Goal: Information Seeking & Learning: Learn about a topic

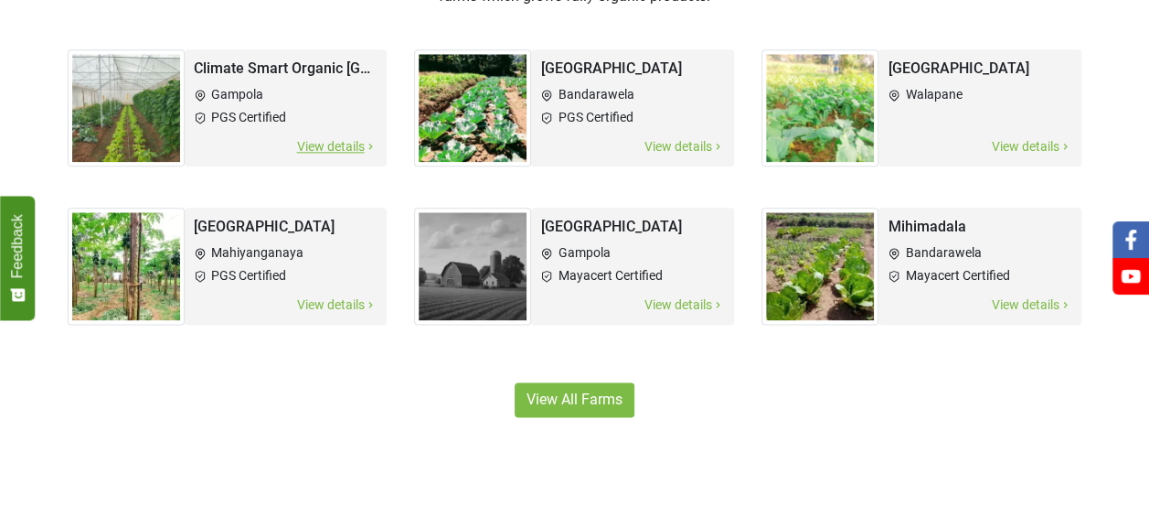
scroll to position [1097, 0]
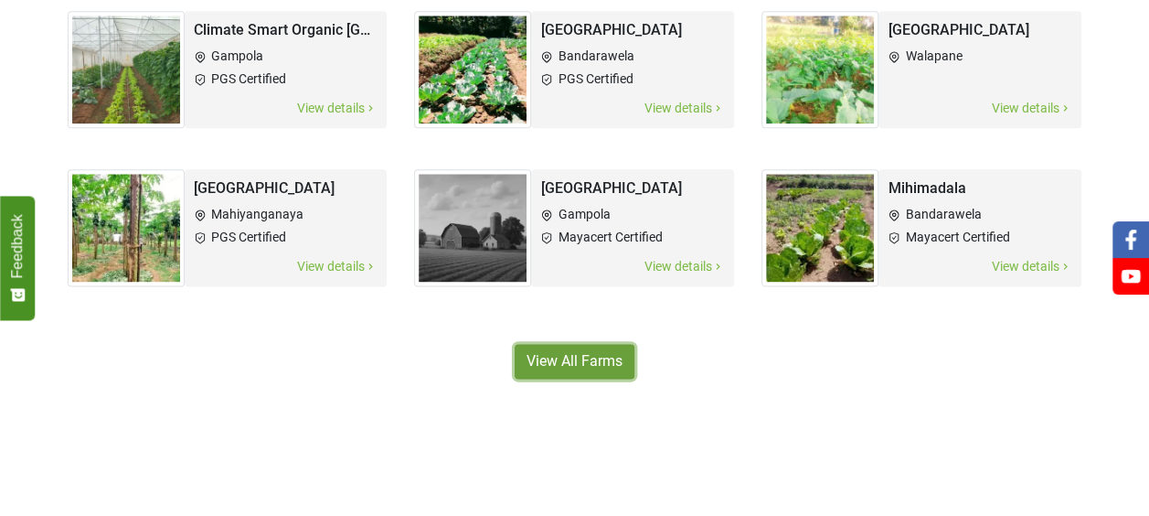
click at [578, 362] on link "View All Farms" at bounding box center [575, 361] width 120 height 35
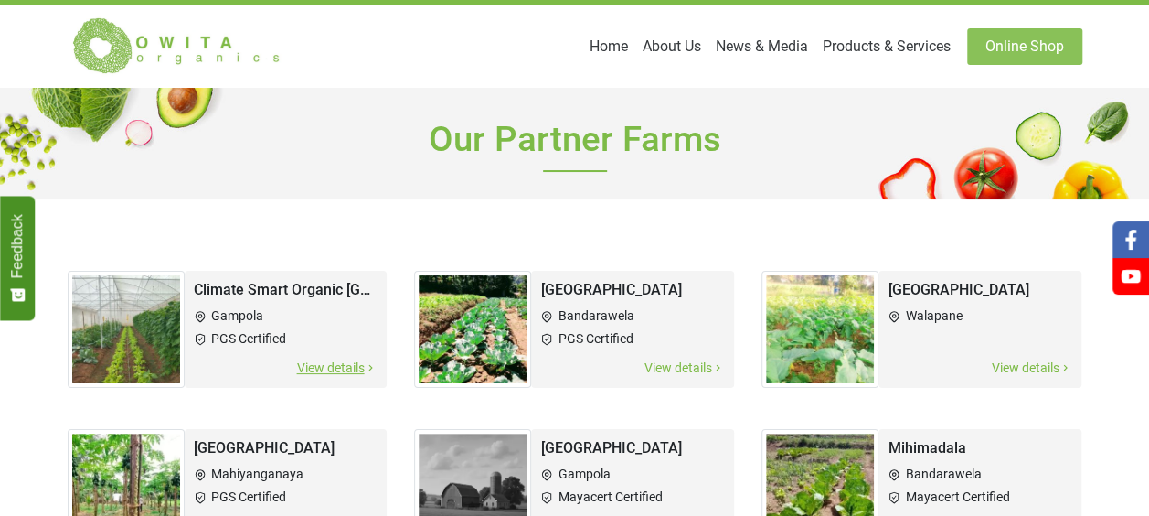
click at [283, 325] on li "Gampola" at bounding box center [286, 315] width 185 height 19
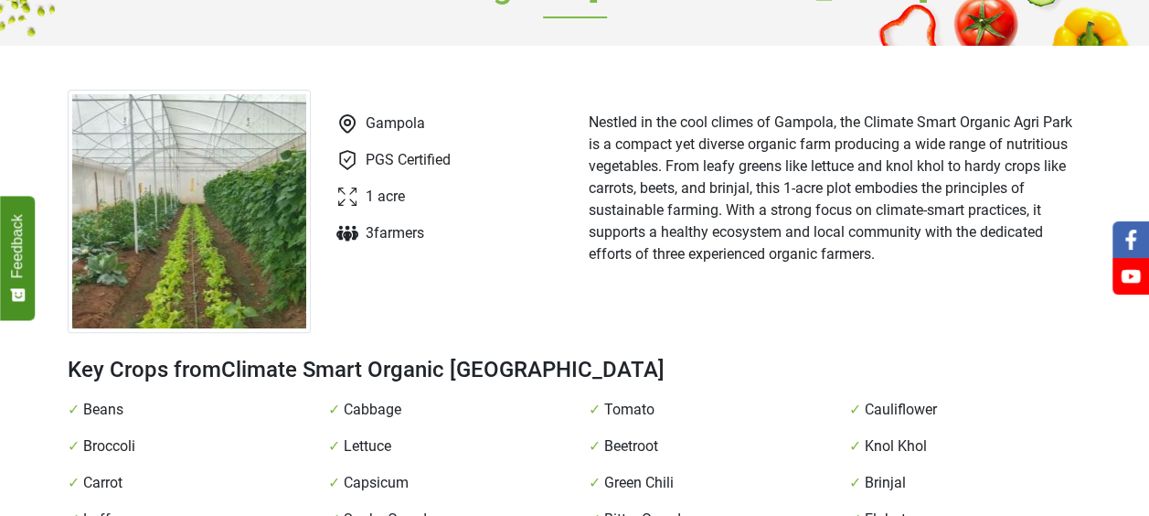
scroll to position [183, 0]
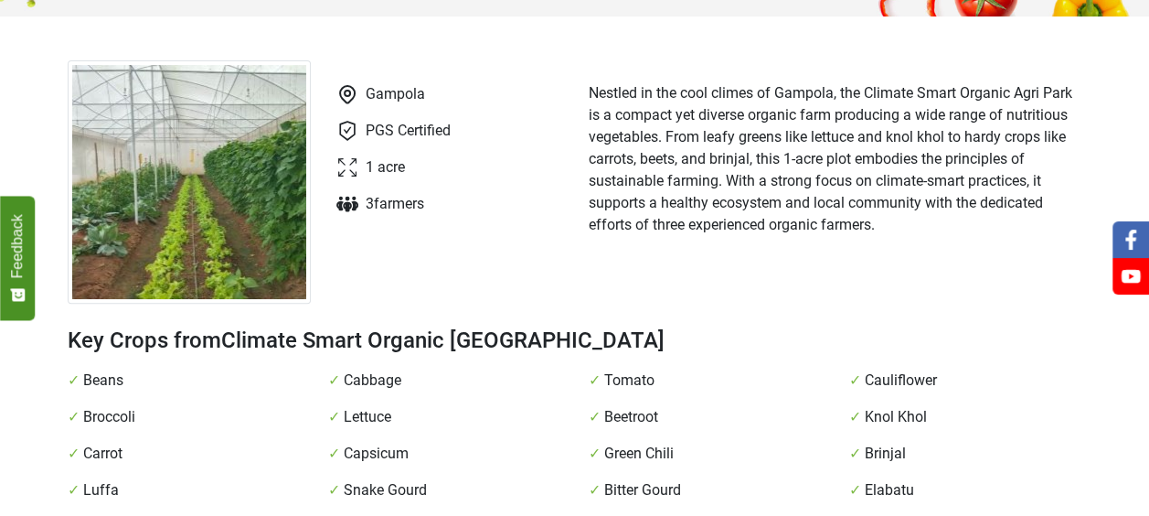
click at [247, 120] on img at bounding box center [189, 181] width 243 height 243
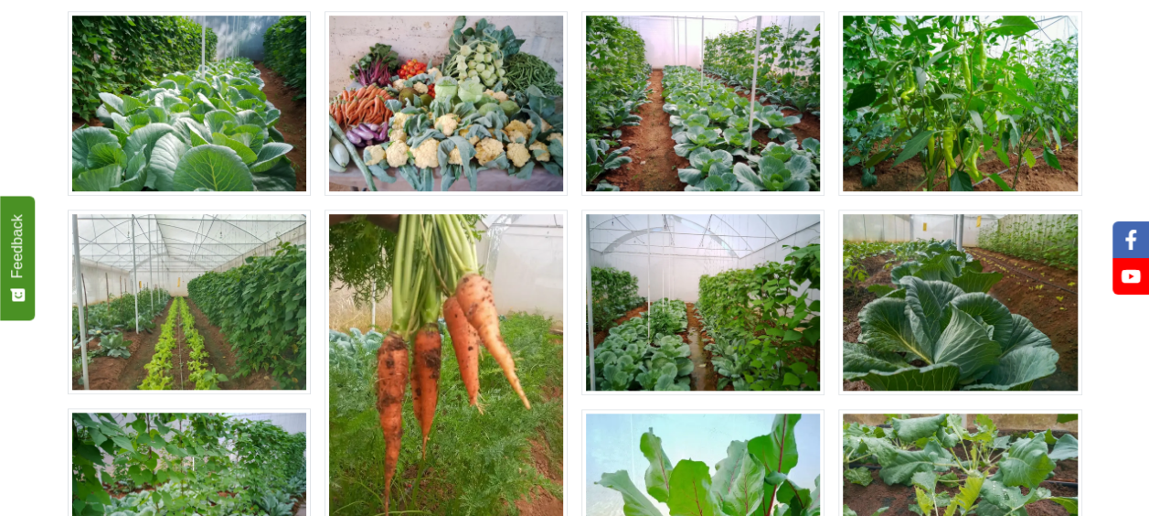
scroll to position [731, 0]
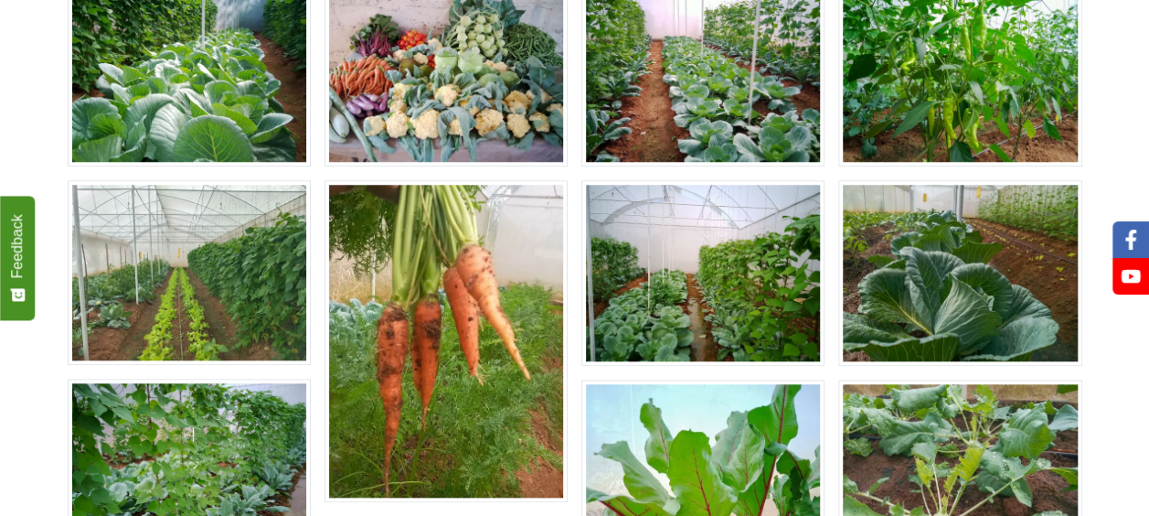
click at [210, 207] on img at bounding box center [189, 272] width 243 height 185
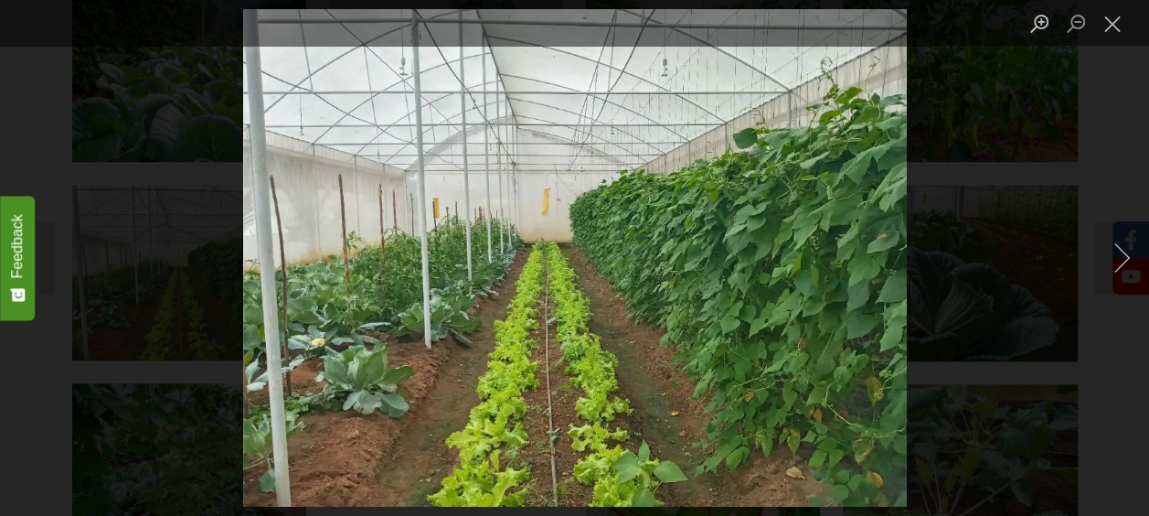
scroll to position [823, 0]
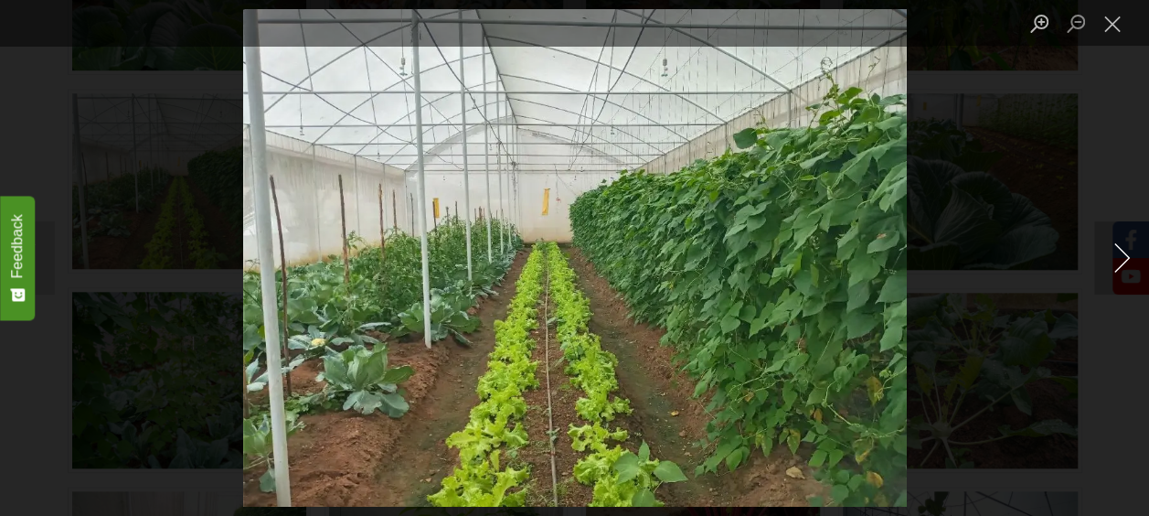
click at [1119, 256] on button "Next image" at bounding box center [1121, 257] width 55 height 73
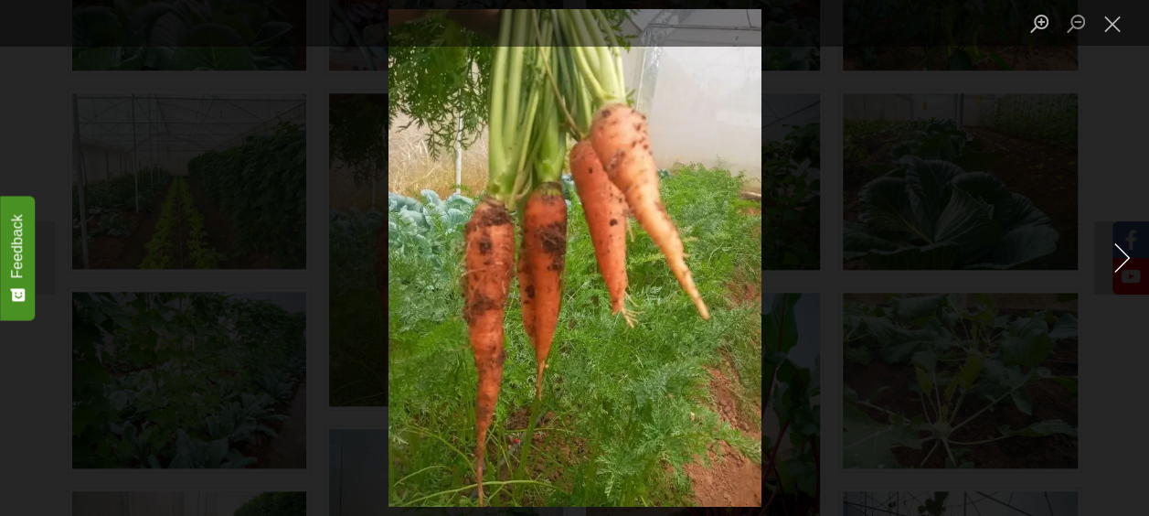
click at [1119, 256] on button "Next image" at bounding box center [1121, 257] width 55 height 73
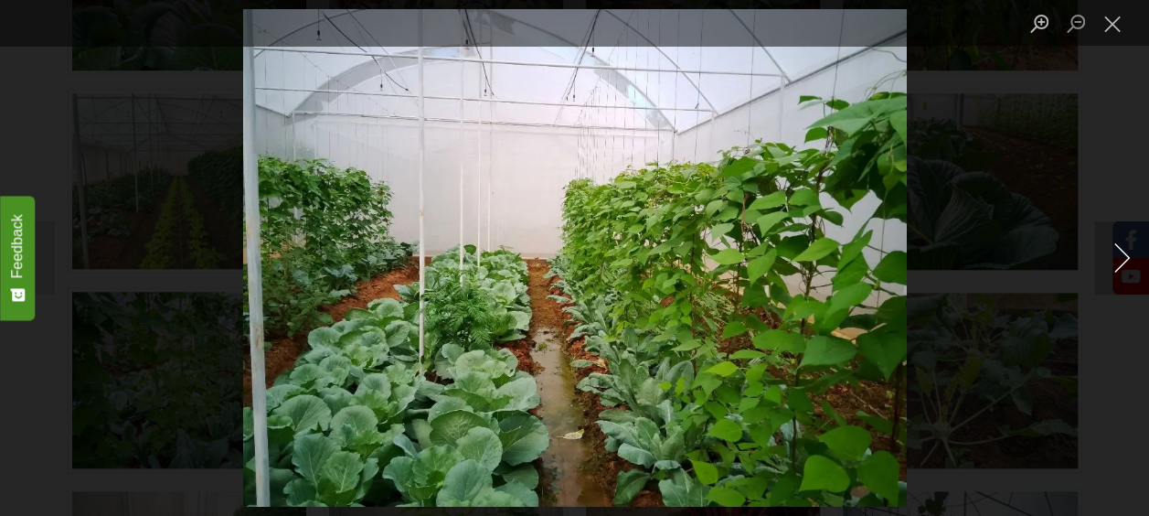
click at [1119, 256] on button "Next image" at bounding box center [1121, 257] width 55 height 73
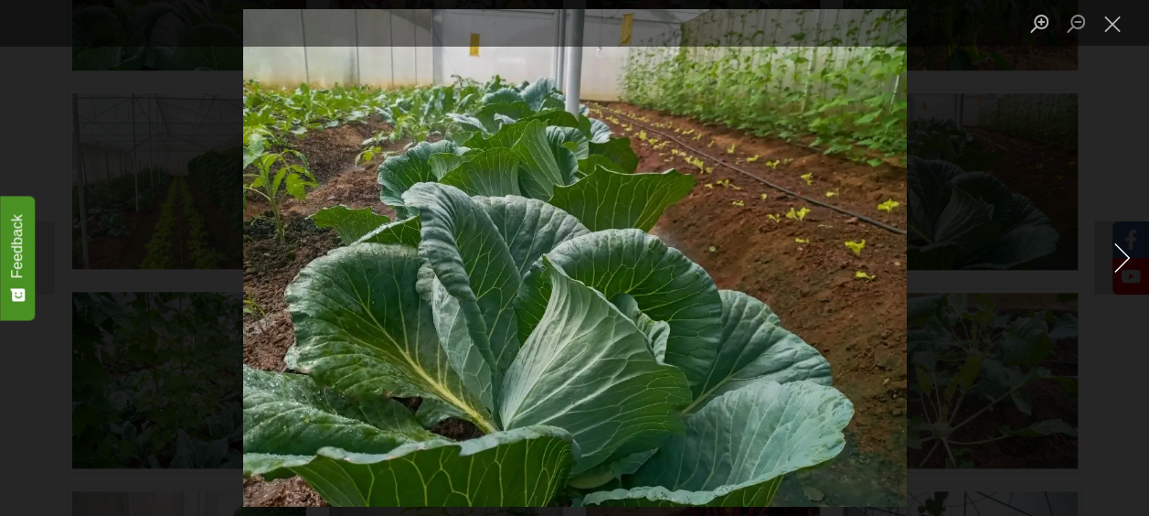
click at [1119, 256] on button "Next image" at bounding box center [1121, 257] width 55 height 73
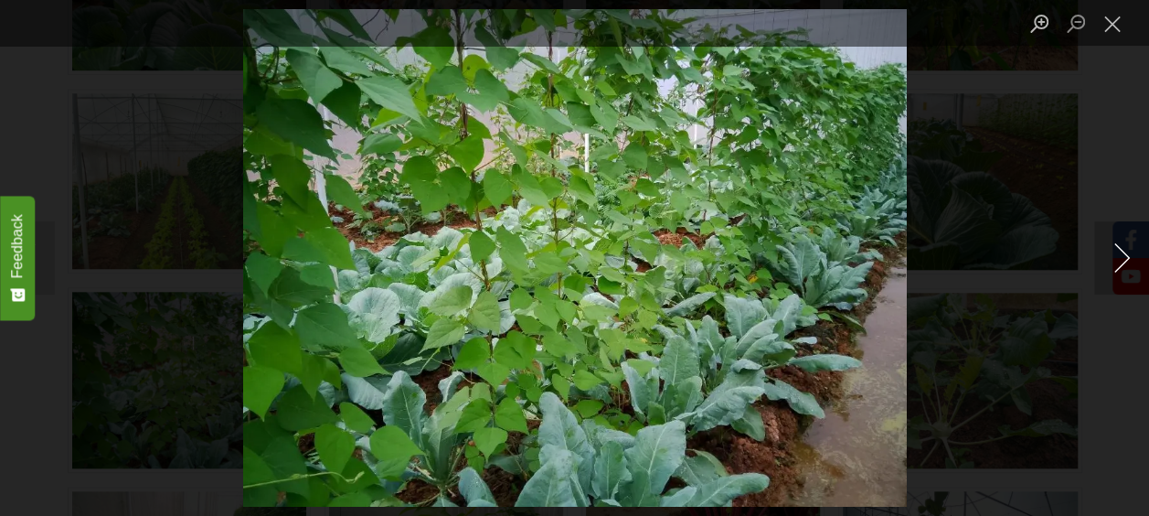
click at [1119, 256] on button "Next image" at bounding box center [1121, 257] width 55 height 73
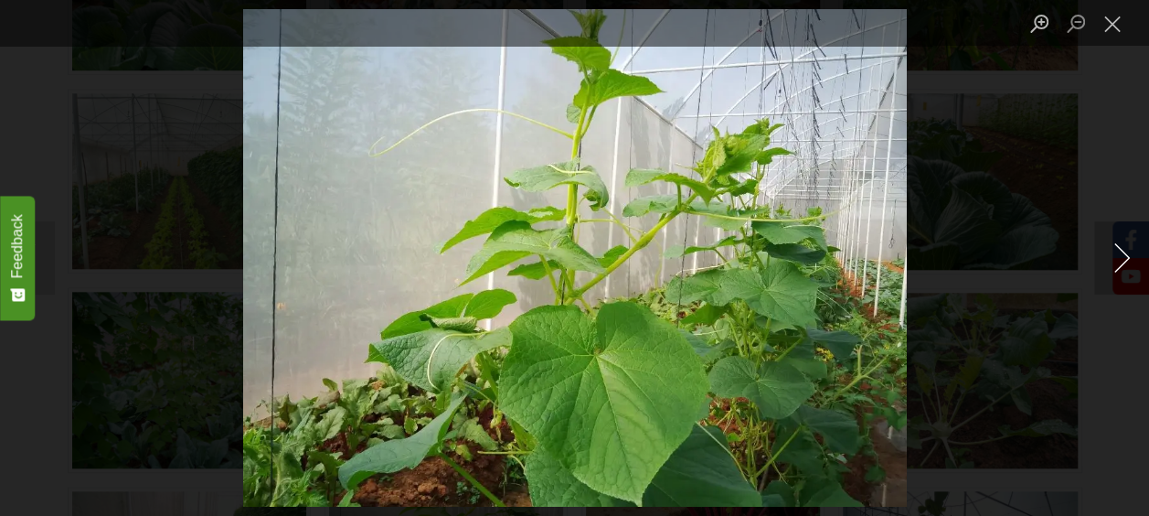
click at [1119, 256] on button "Next image" at bounding box center [1121, 257] width 55 height 73
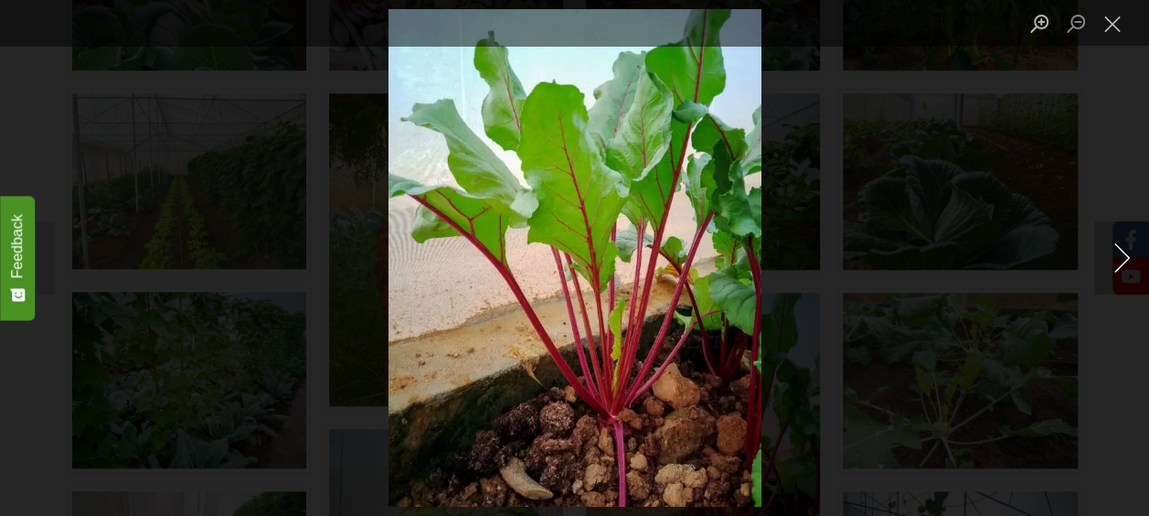
click at [1119, 256] on button "Next image" at bounding box center [1121, 257] width 55 height 73
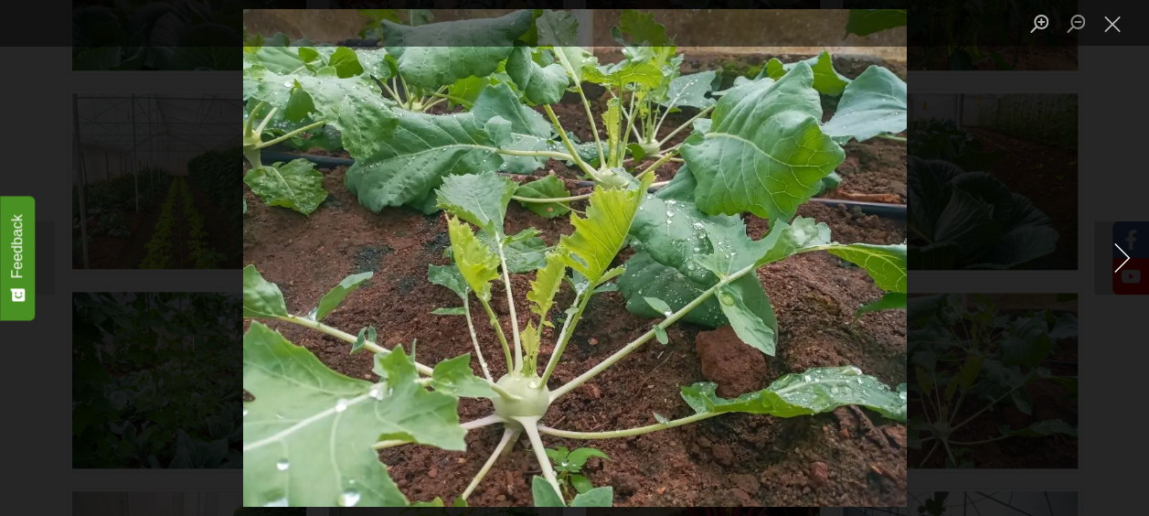
click at [1119, 256] on button "Next image" at bounding box center [1121, 257] width 55 height 73
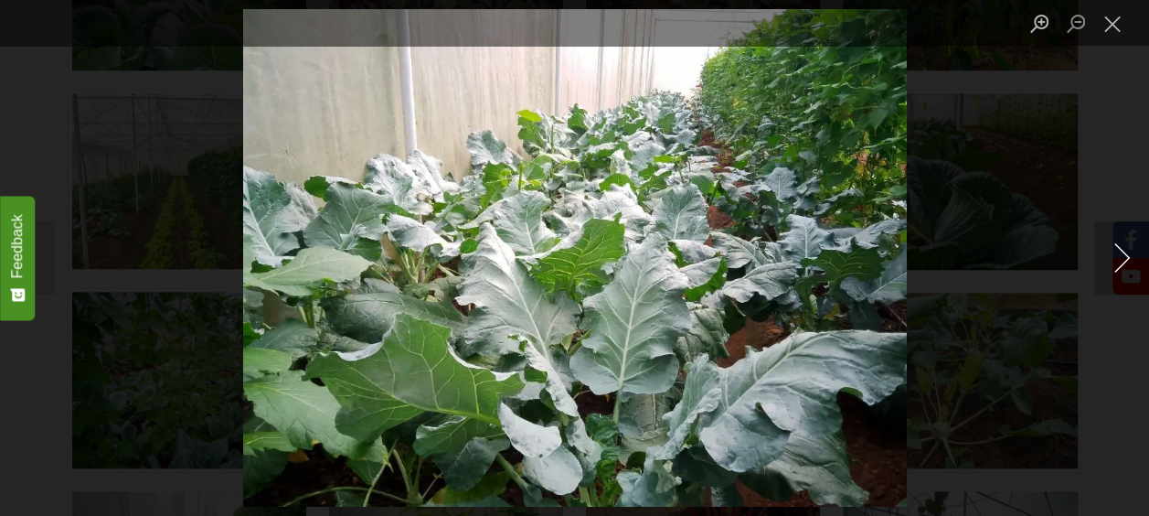
click at [1119, 256] on button "Next image" at bounding box center [1121, 257] width 55 height 73
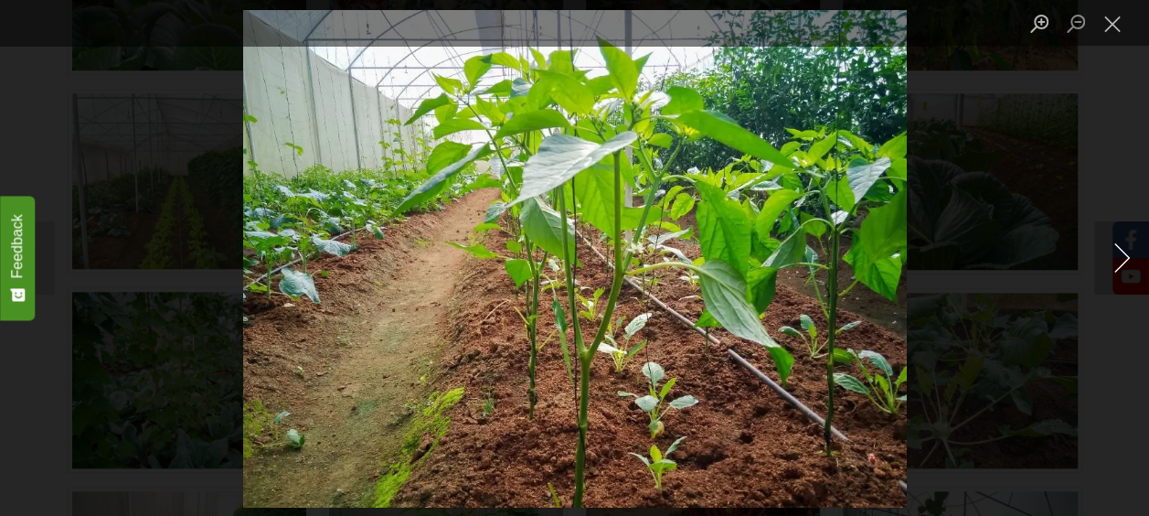
click at [1119, 256] on button "Next image" at bounding box center [1121, 257] width 55 height 73
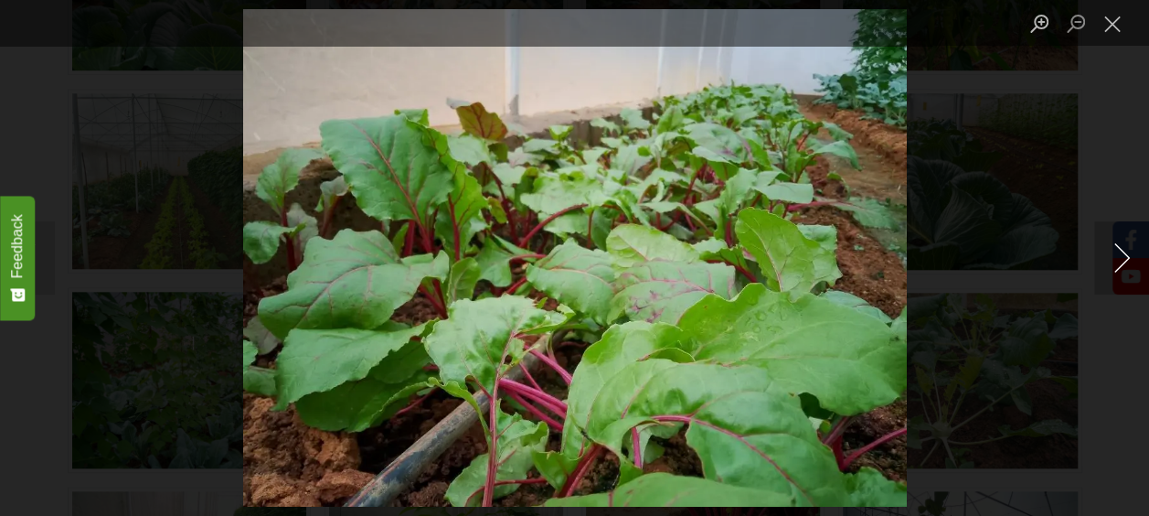
click at [1119, 256] on button "Next image" at bounding box center [1121, 257] width 55 height 73
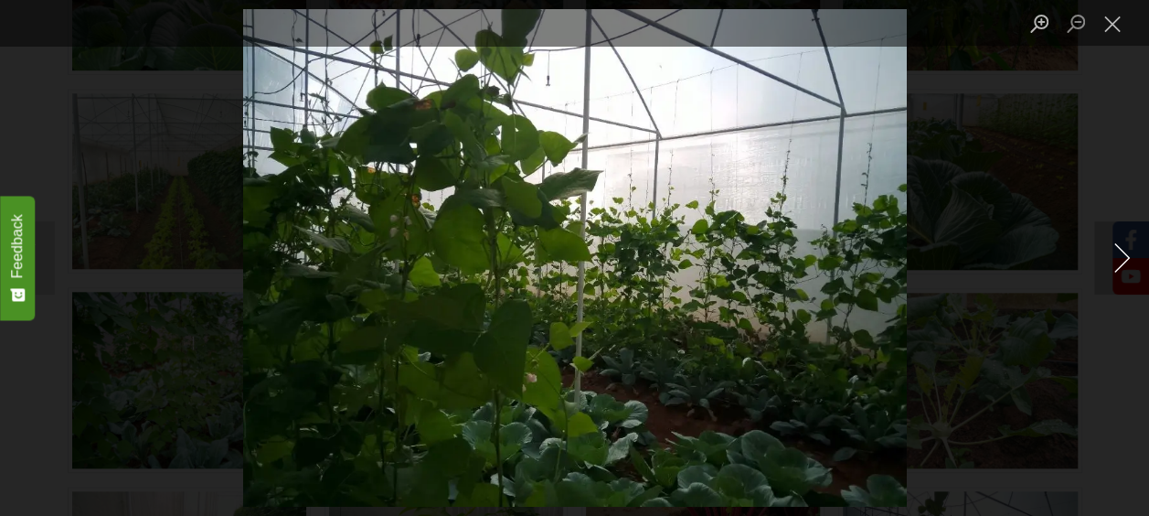
click at [1119, 256] on button "Next image" at bounding box center [1121, 257] width 55 height 73
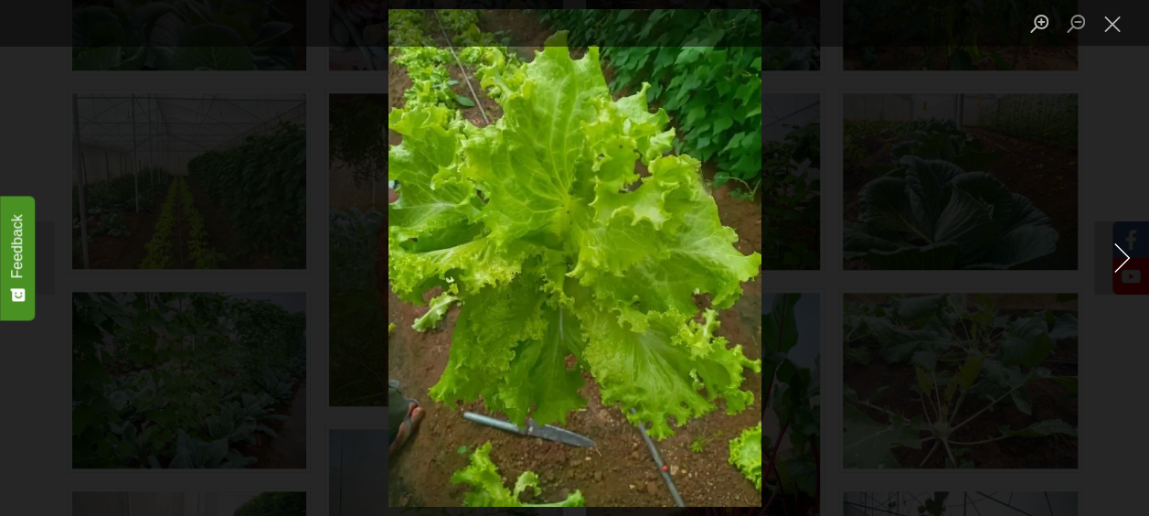
click at [1119, 256] on button "Next image" at bounding box center [1121, 257] width 55 height 73
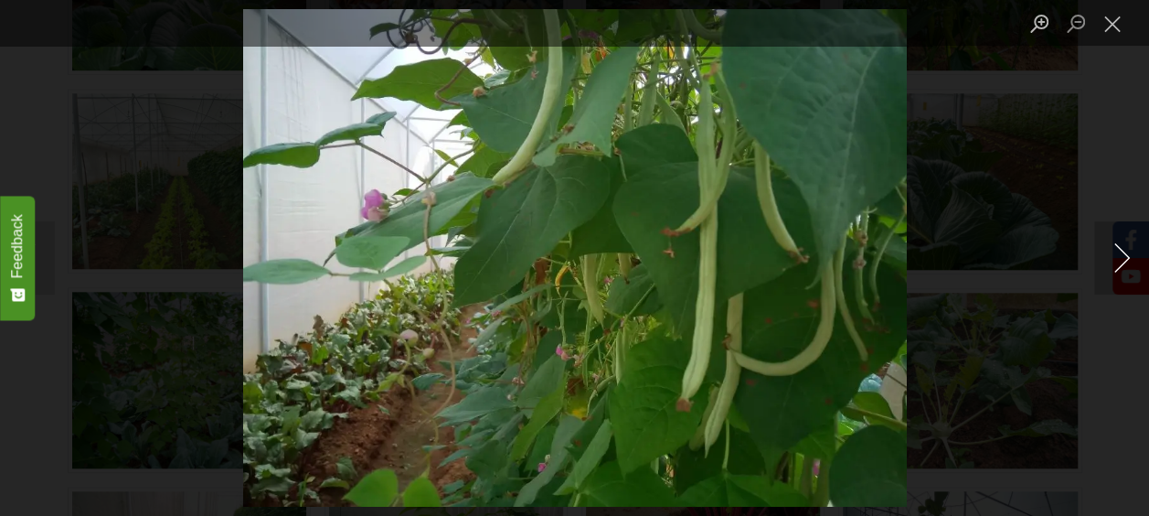
click at [1119, 256] on button "Next image" at bounding box center [1121, 257] width 55 height 73
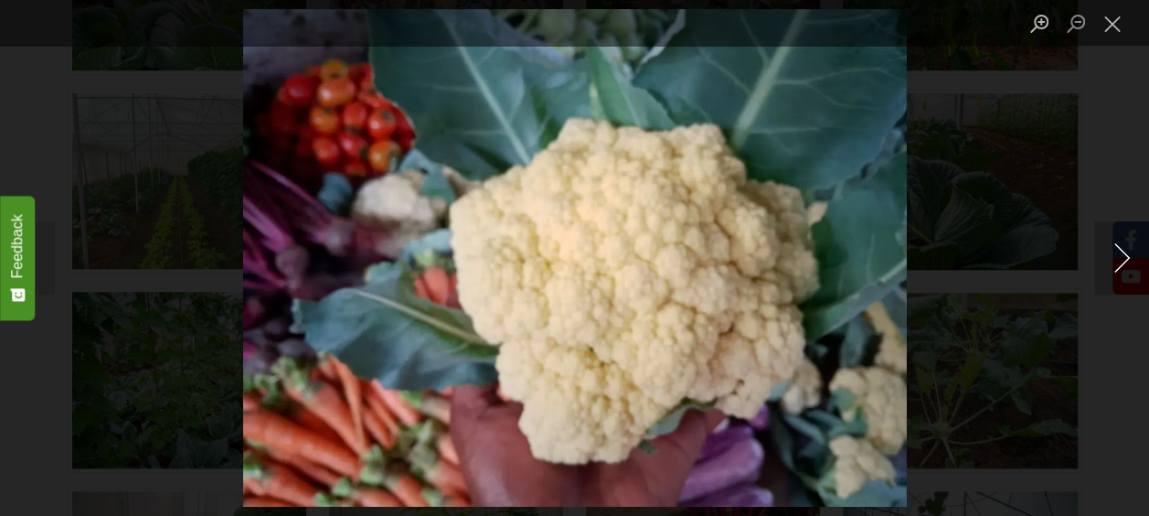
click at [1119, 256] on button "Next image" at bounding box center [1121, 257] width 55 height 73
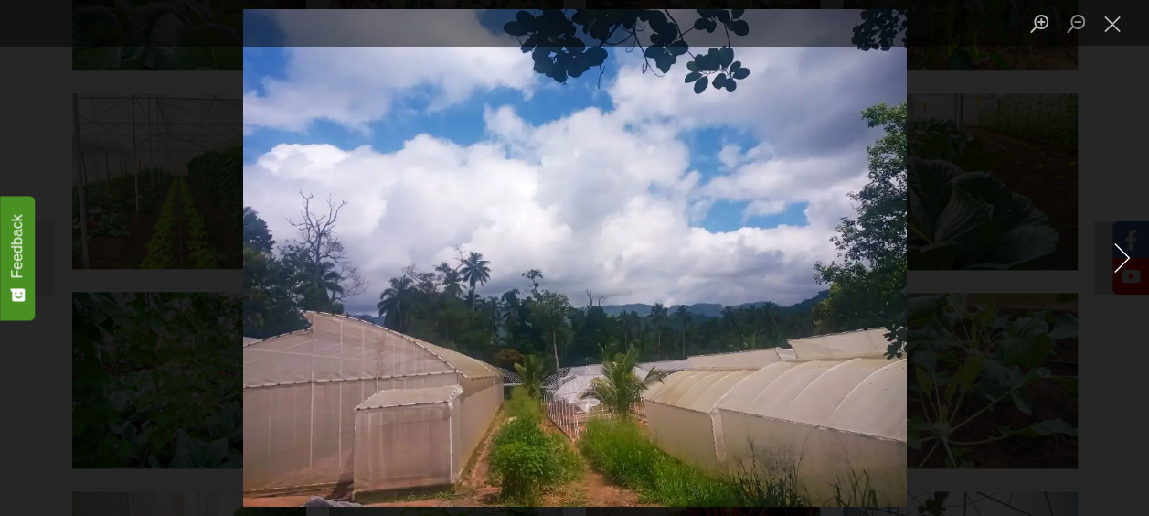
click at [1114, 252] on button "Next image" at bounding box center [1121, 257] width 55 height 73
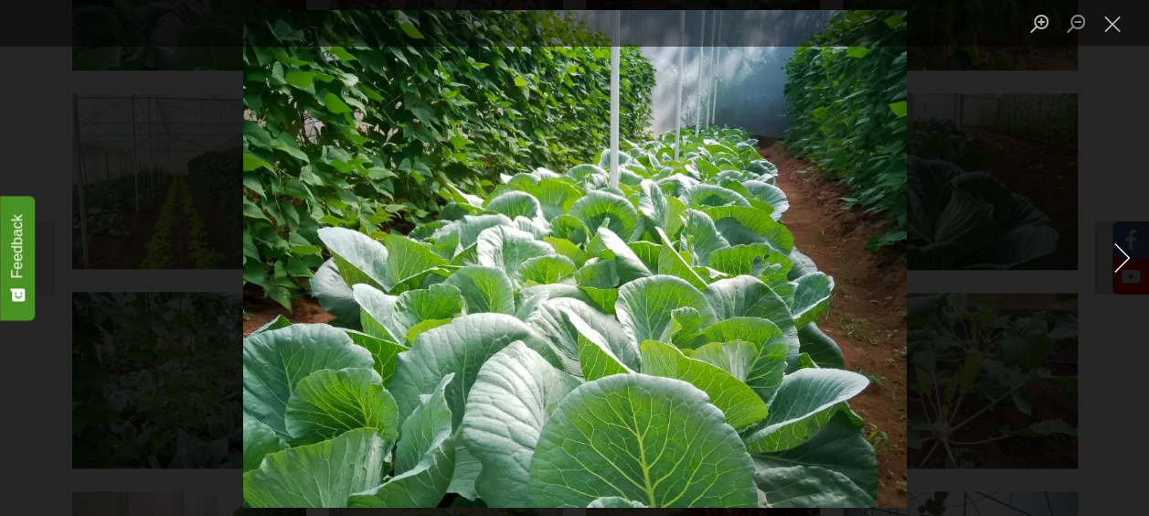
click at [1113, 253] on button "Next image" at bounding box center [1121, 257] width 55 height 73
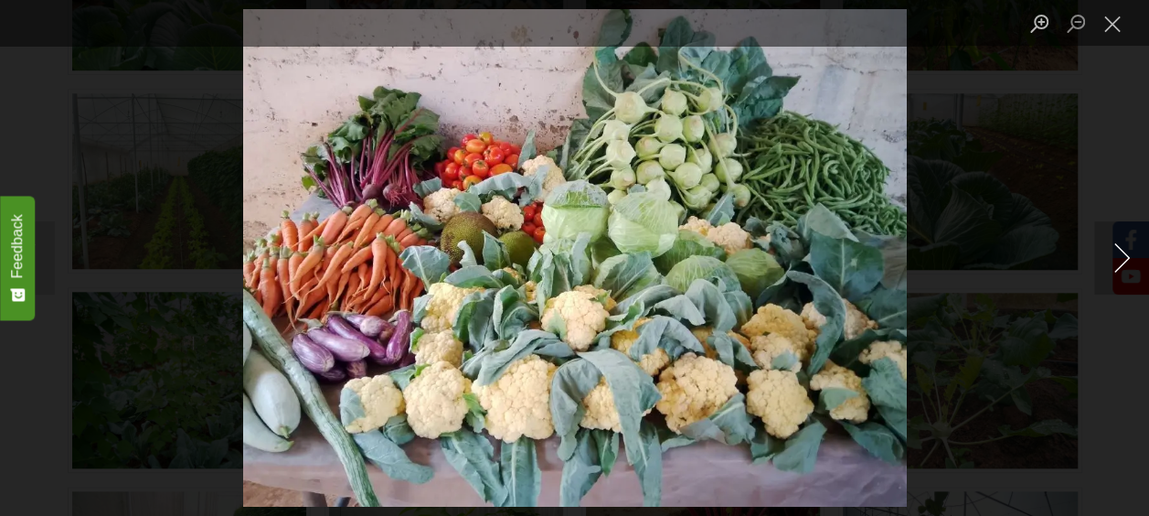
click at [1113, 253] on button "Next image" at bounding box center [1121, 257] width 55 height 73
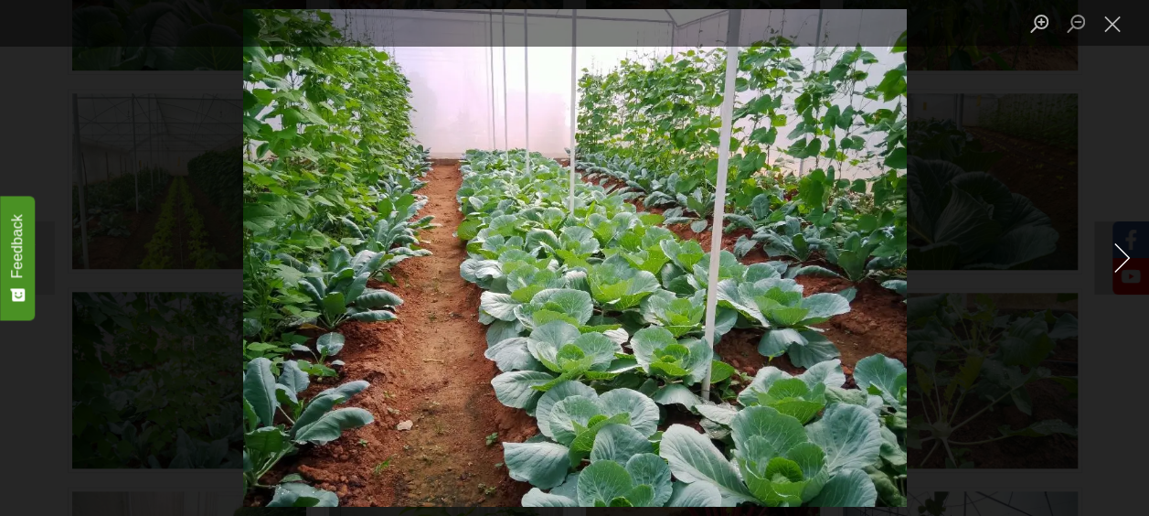
click at [1113, 253] on button "Next image" at bounding box center [1121, 257] width 55 height 73
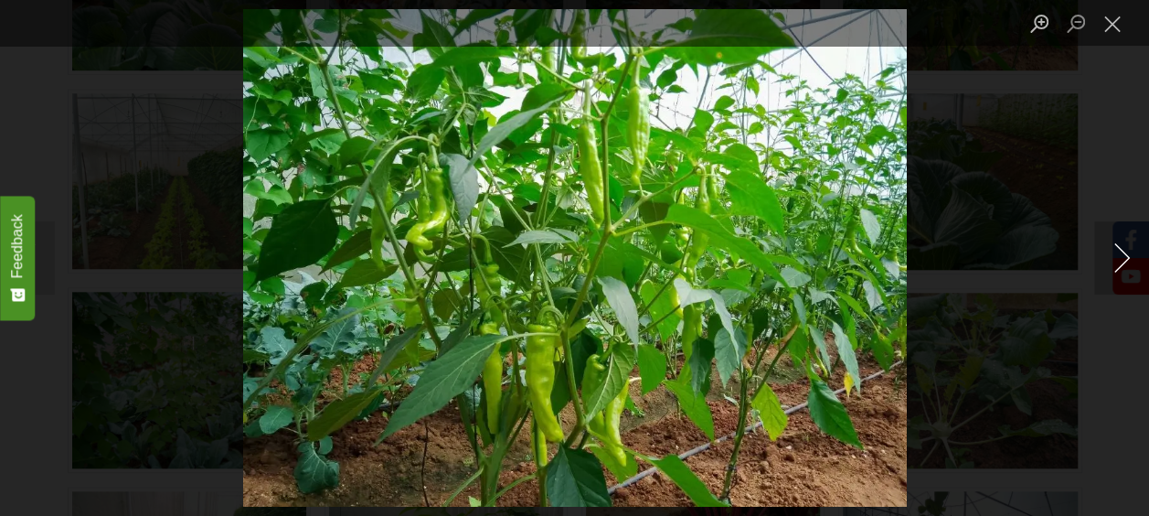
click at [1113, 253] on button "Next image" at bounding box center [1121, 257] width 55 height 73
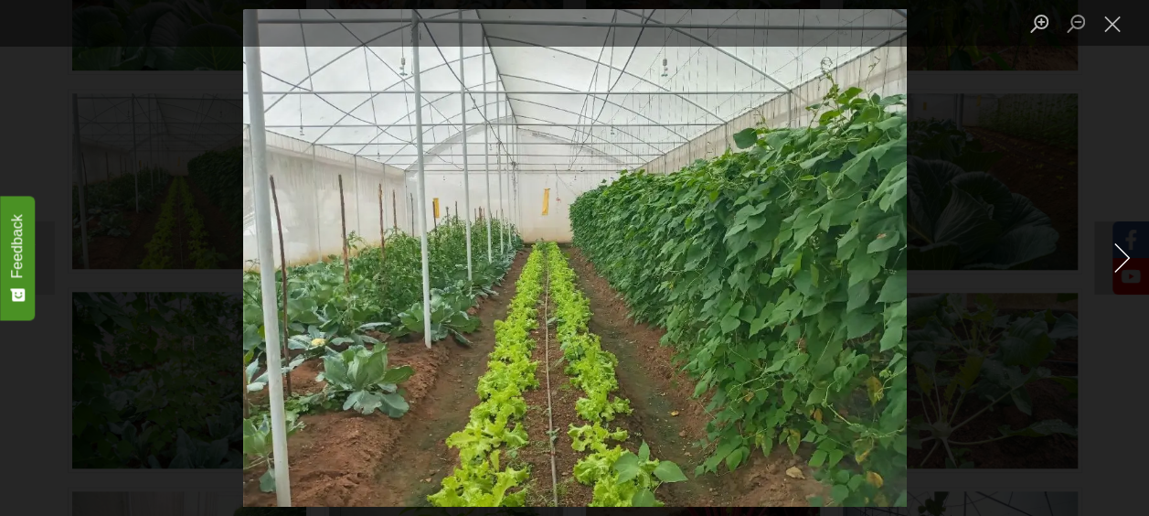
click at [1111, 253] on button "Next image" at bounding box center [1121, 257] width 55 height 73
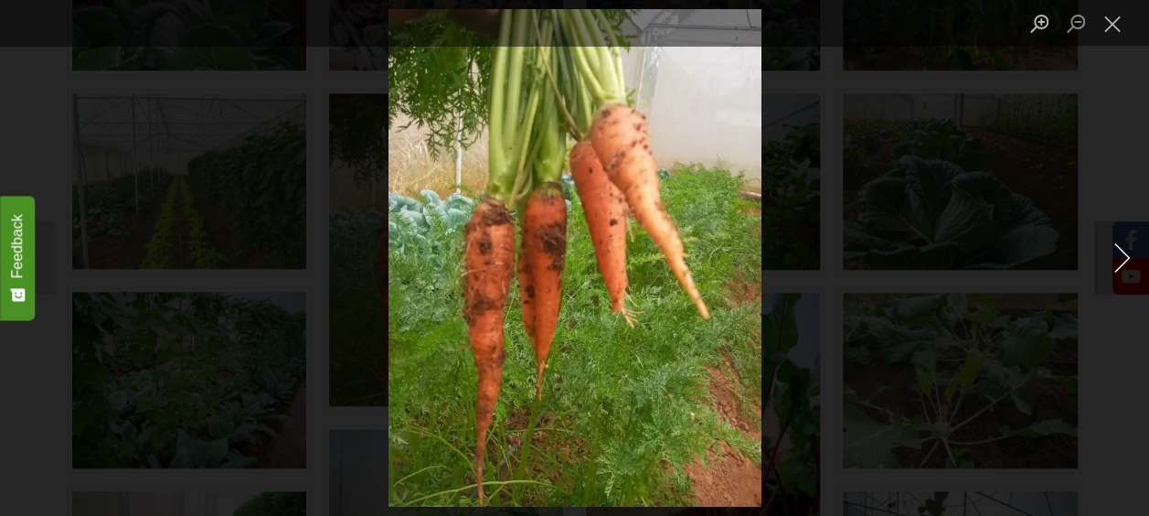
click at [1111, 253] on button "Next image" at bounding box center [1121, 257] width 55 height 73
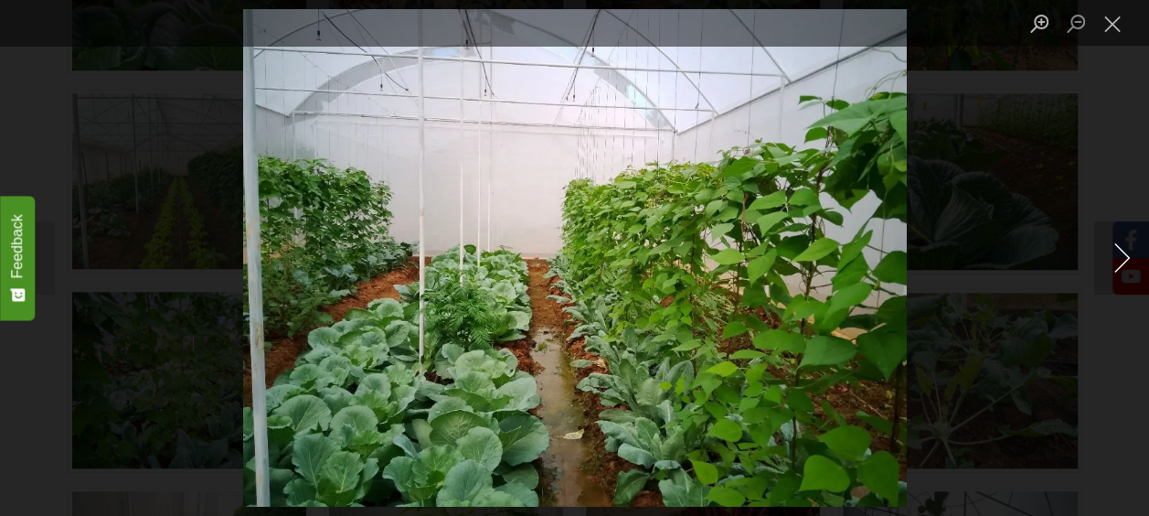
click at [1111, 253] on button "Next image" at bounding box center [1121, 257] width 55 height 73
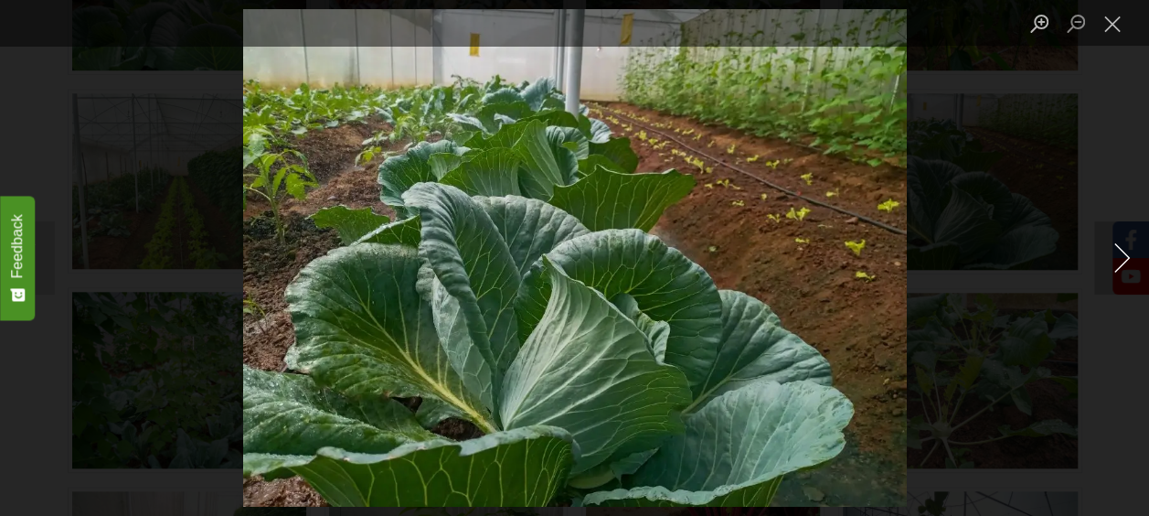
click at [1111, 253] on button "Next image" at bounding box center [1121, 257] width 55 height 73
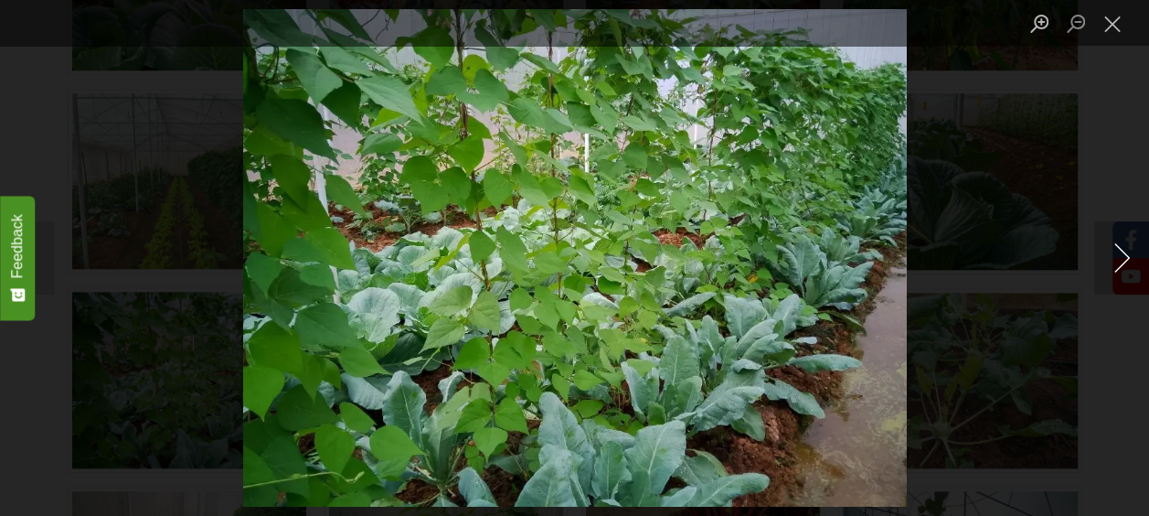
click at [1111, 253] on button "Next image" at bounding box center [1121, 257] width 55 height 73
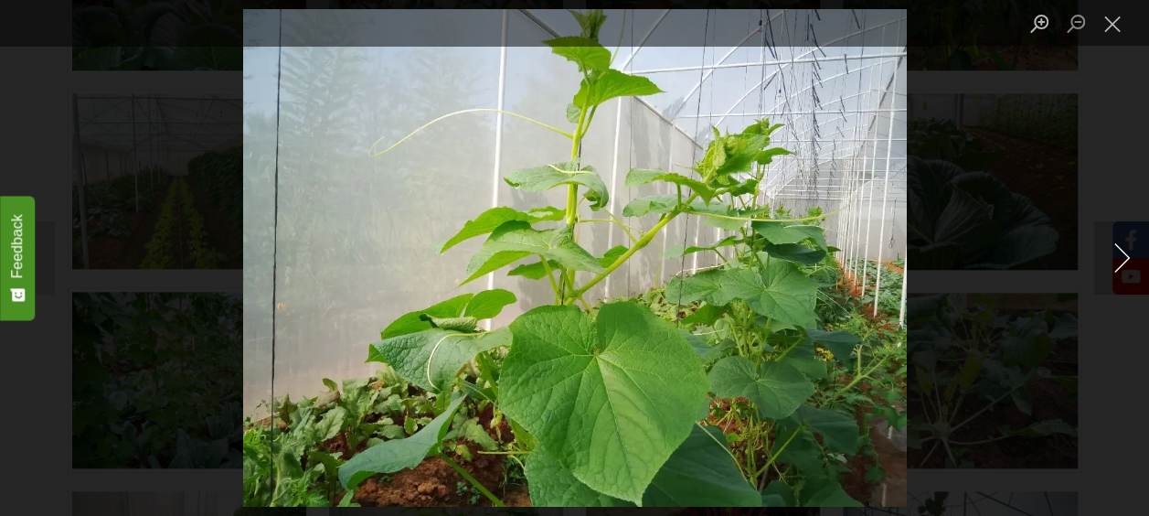
click at [1111, 253] on button "Next image" at bounding box center [1121, 257] width 55 height 73
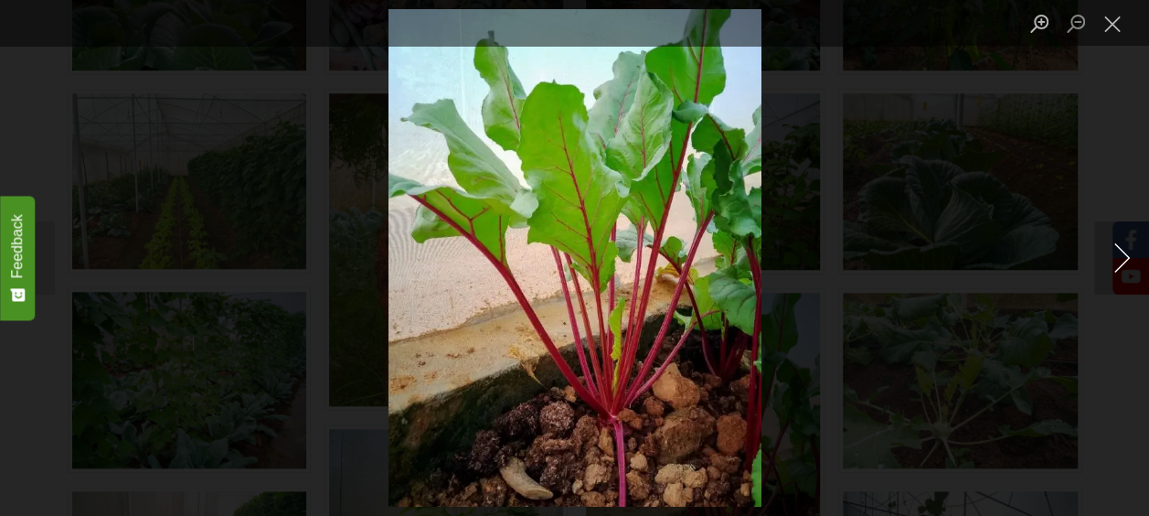
click at [1111, 253] on button "Next image" at bounding box center [1121, 257] width 55 height 73
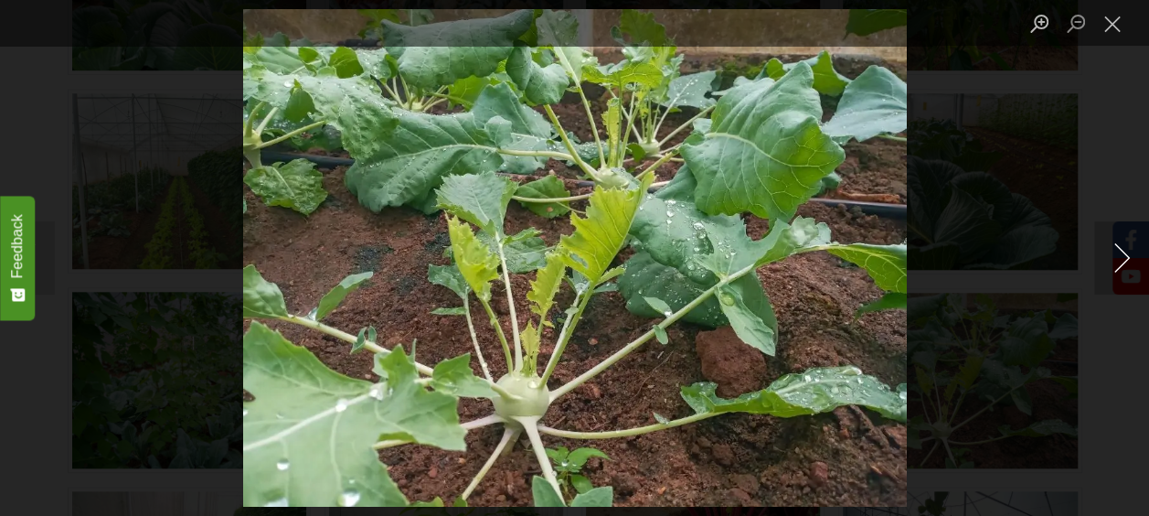
click at [1111, 253] on button "Next image" at bounding box center [1121, 257] width 55 height 73
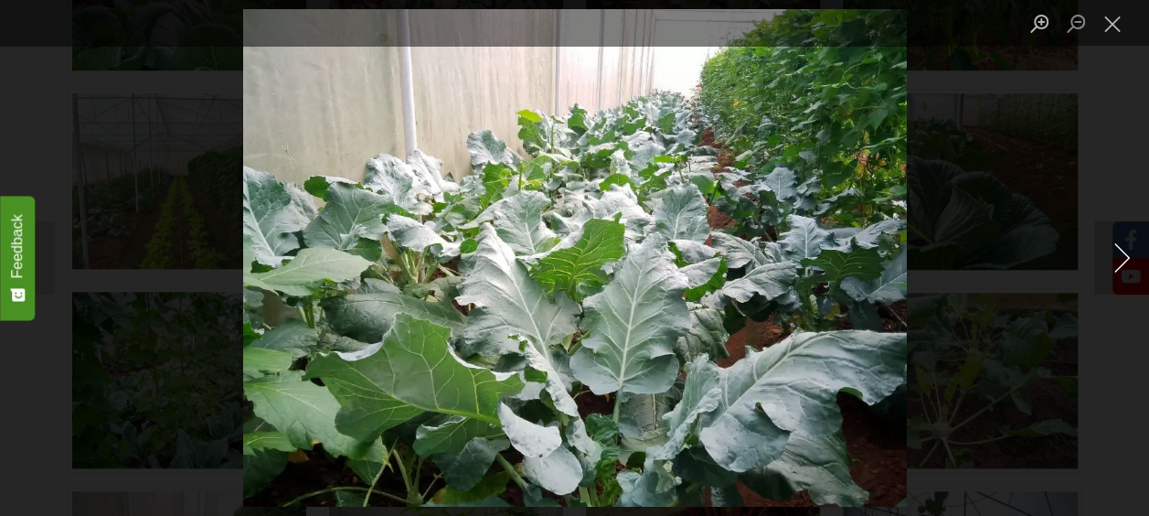
click at [1111, 253] on button "Next image" at bounding box center [1121, 257] width 55 height 73
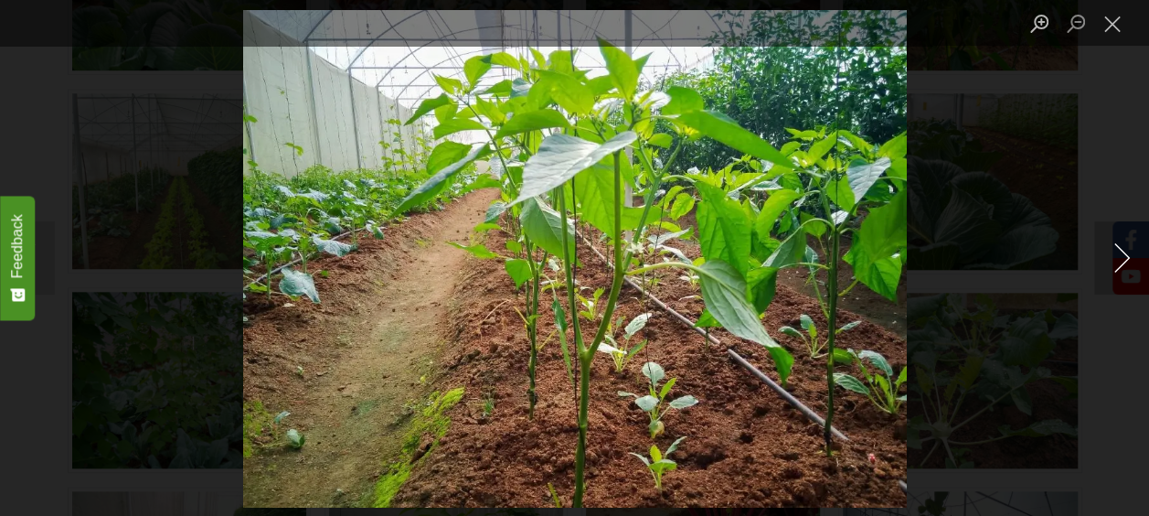
click at [1111, 253] on button "Next image" at bounding box center [1121, 257] width 55 height 73
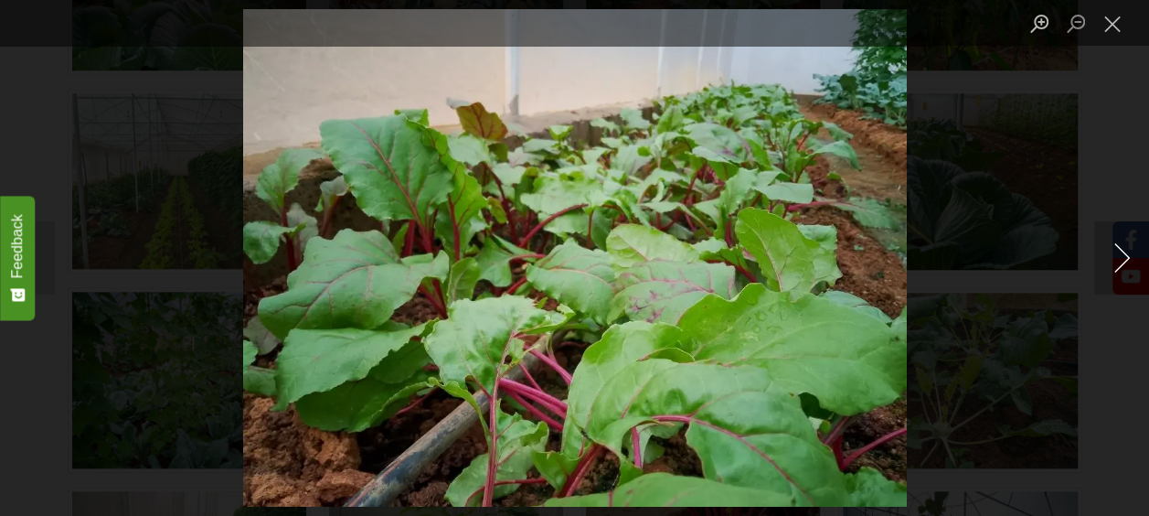
click at [1111, 253] on button "Next image" at bounding box center [1121, 257] width 55 height 73
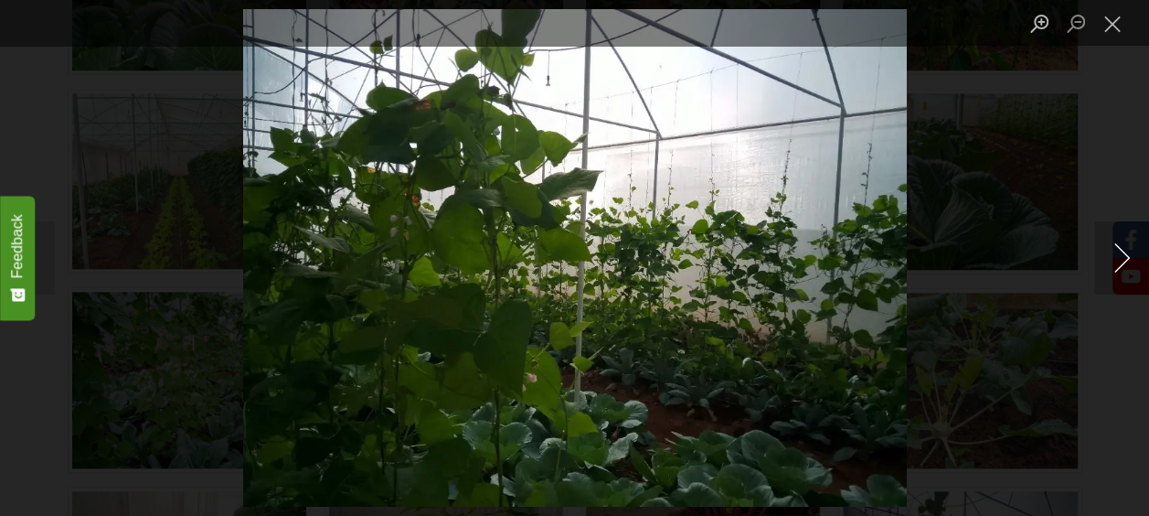
click at [1111, 253] on button "Next image" at bounding box center [1121, 257] width 55 height 73
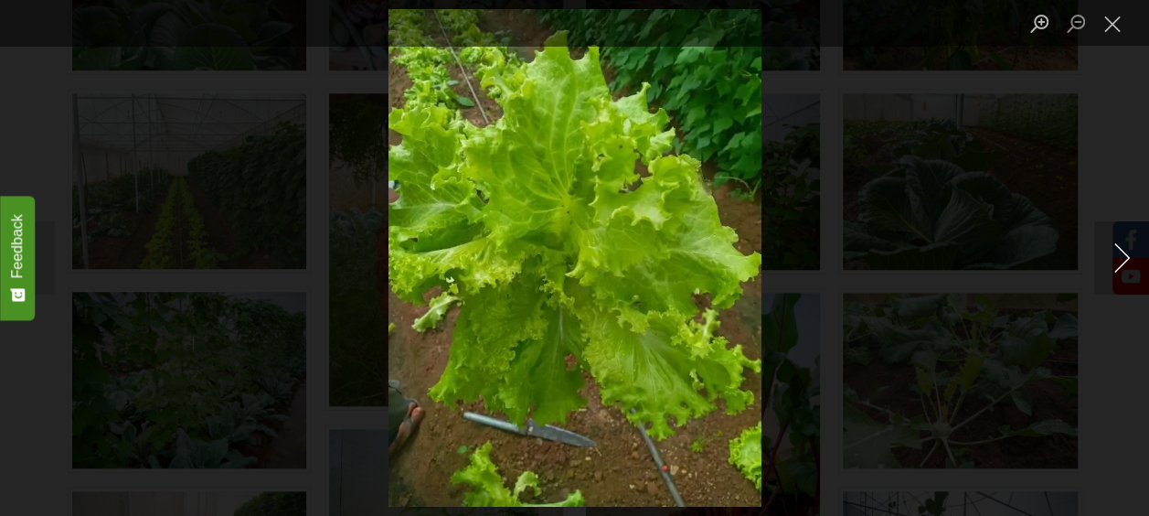
click at [1111, 253] on button "Next image" at bounding box center [1121, 257] width 55 height 73
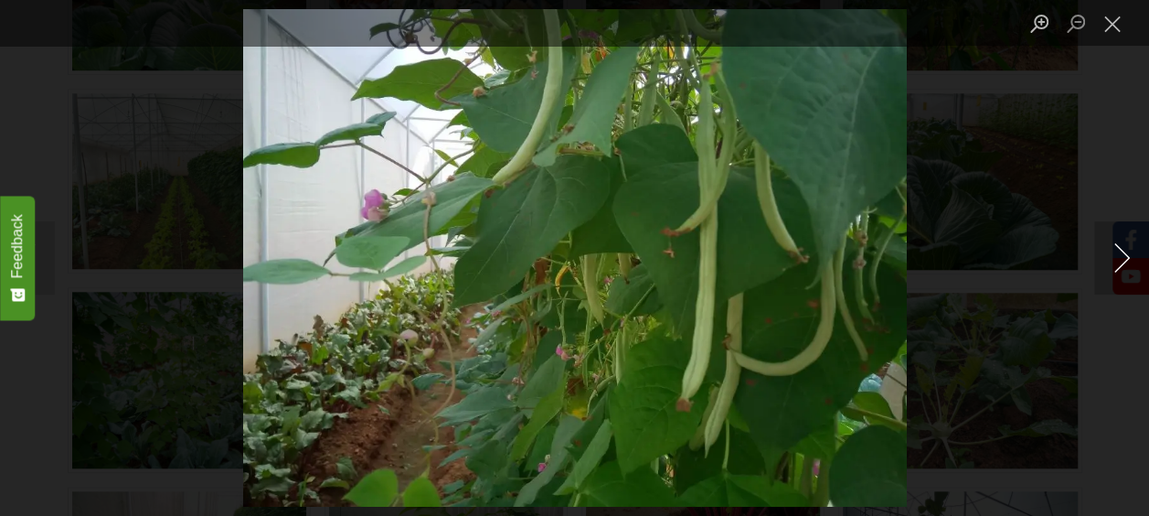
click at [1111, 253] on button "Next image" at bounding box center [1121, 257] width 55 height 73
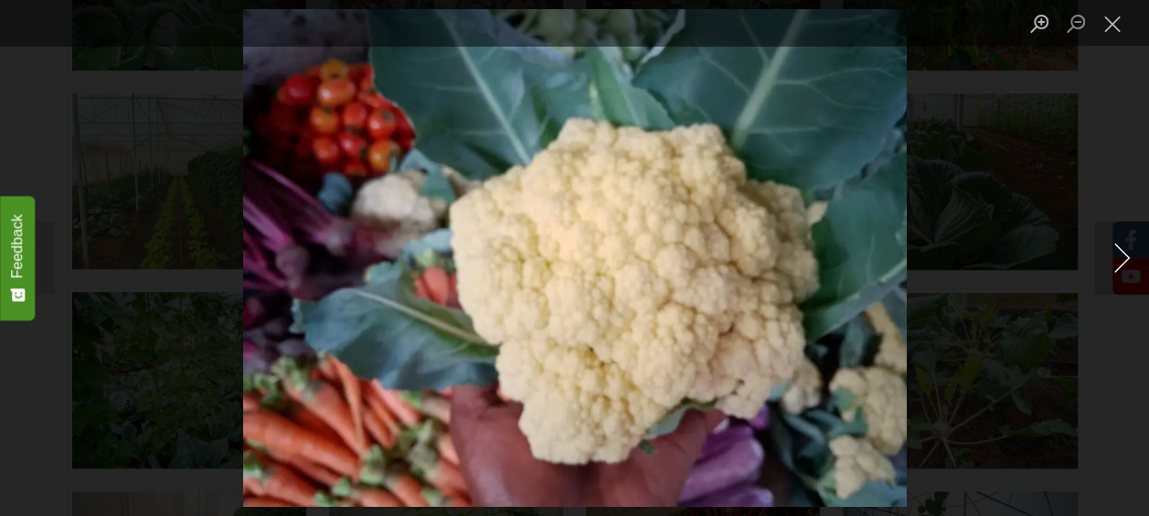
click at [1111, 253] on button "Next image" at bounding box center [1121, 257] width 55 height 73
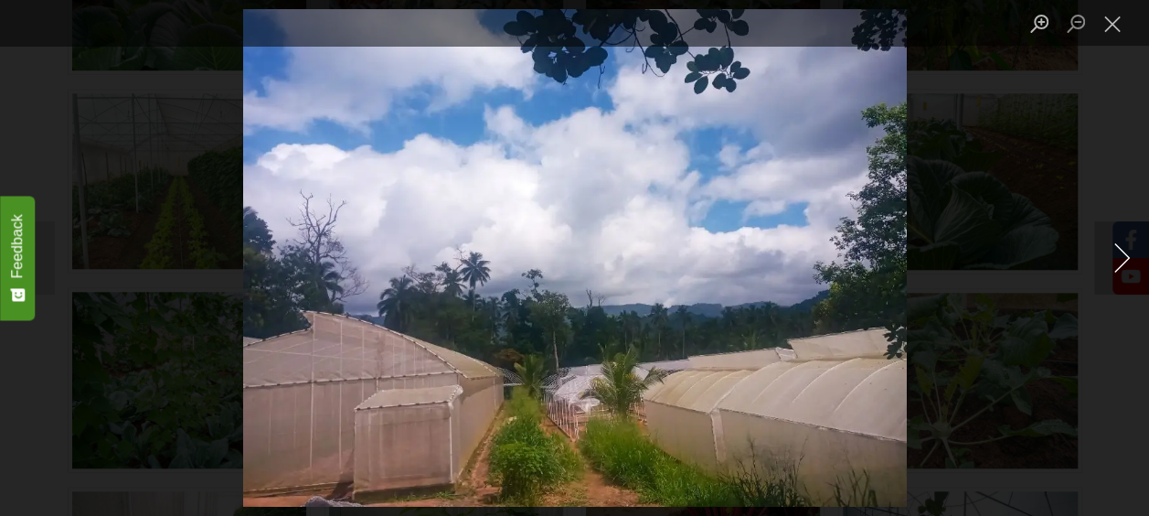
click at [1111, 253] on button "Next image" at bounding box center [1121, 257] width 55 height 73
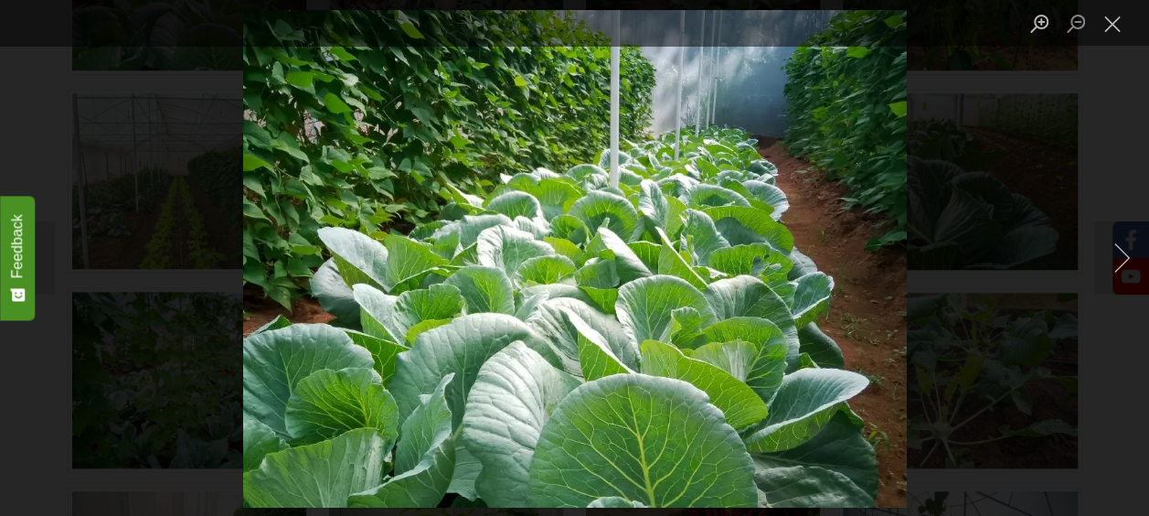
click at [57, 269] on div "Lightbox" at bounding box center [574, 258] width 1149 height 516
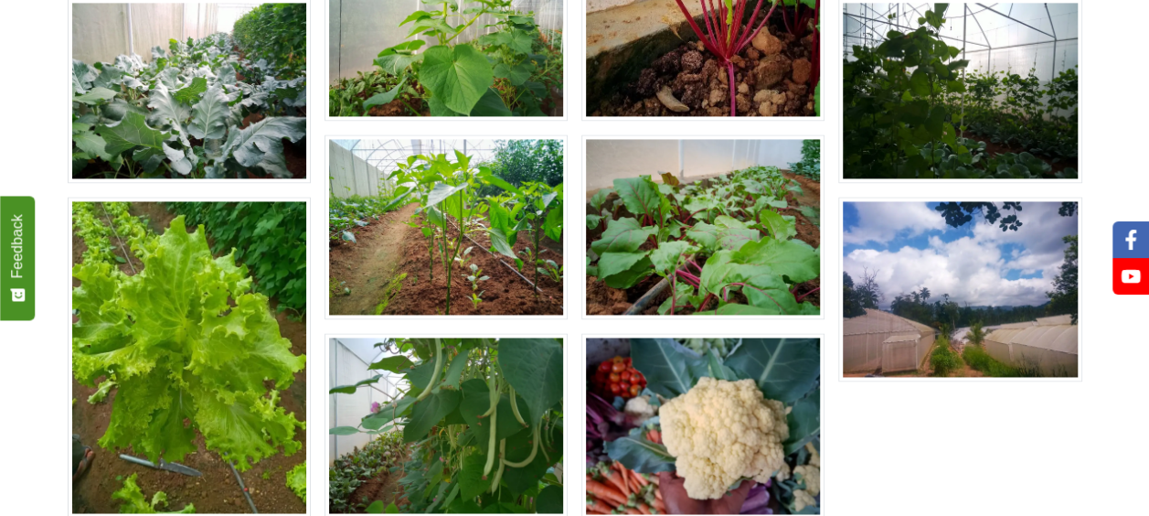
scroll to position [1371, 0]
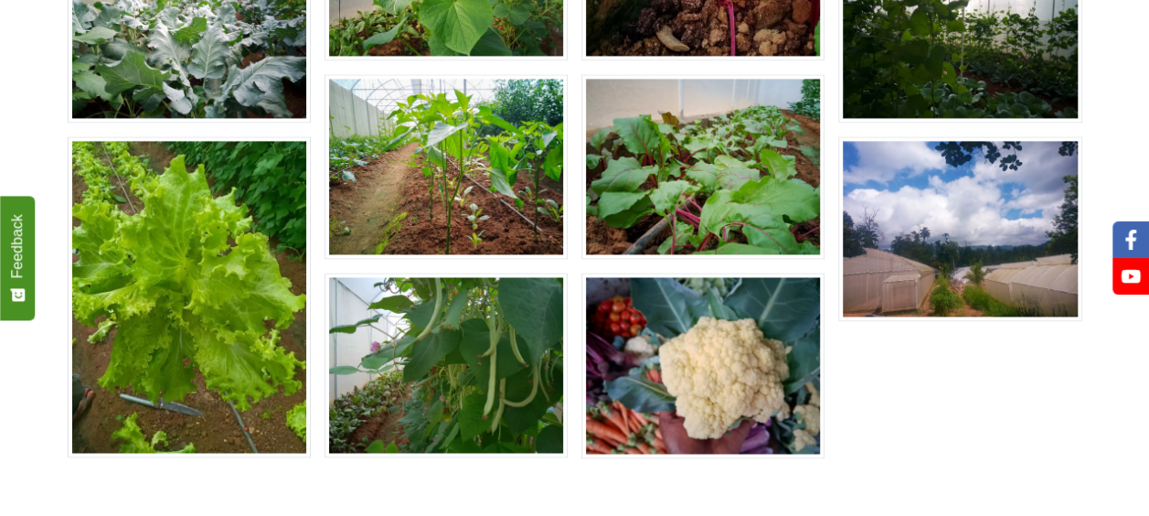
click at [974, 227] on img at bounding box center [959, 228] width 243 height 185
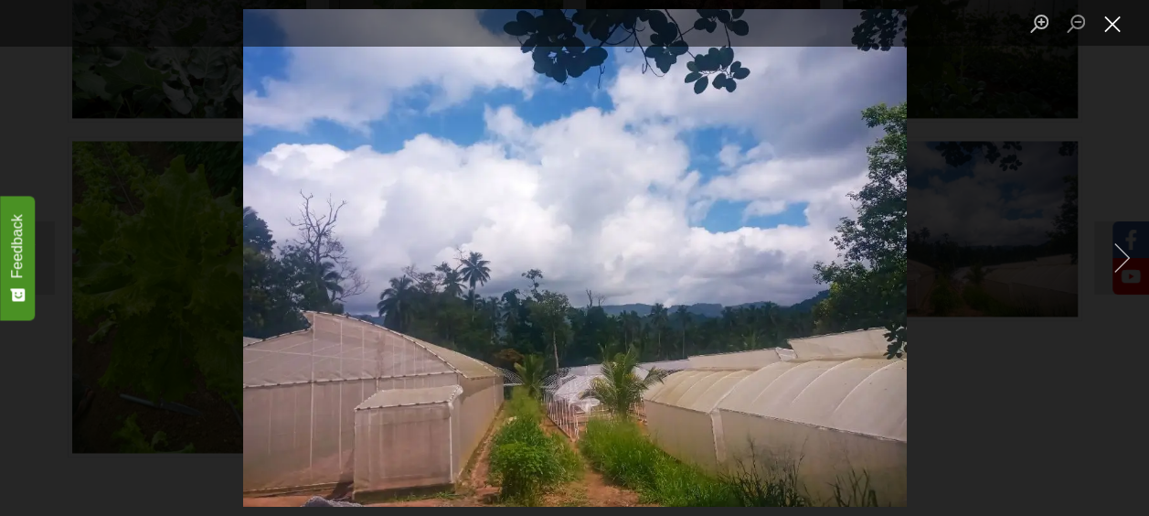
click at [1108, 26] on button "Close lightbox" at bounding box center [1112, 23] width 37 height 32
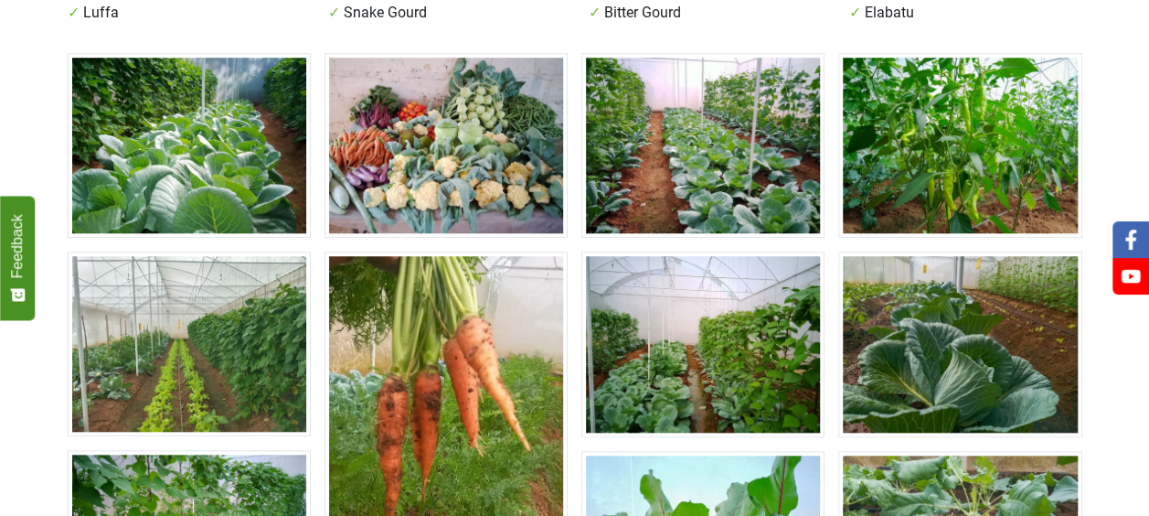
scroll to position [20, 0]
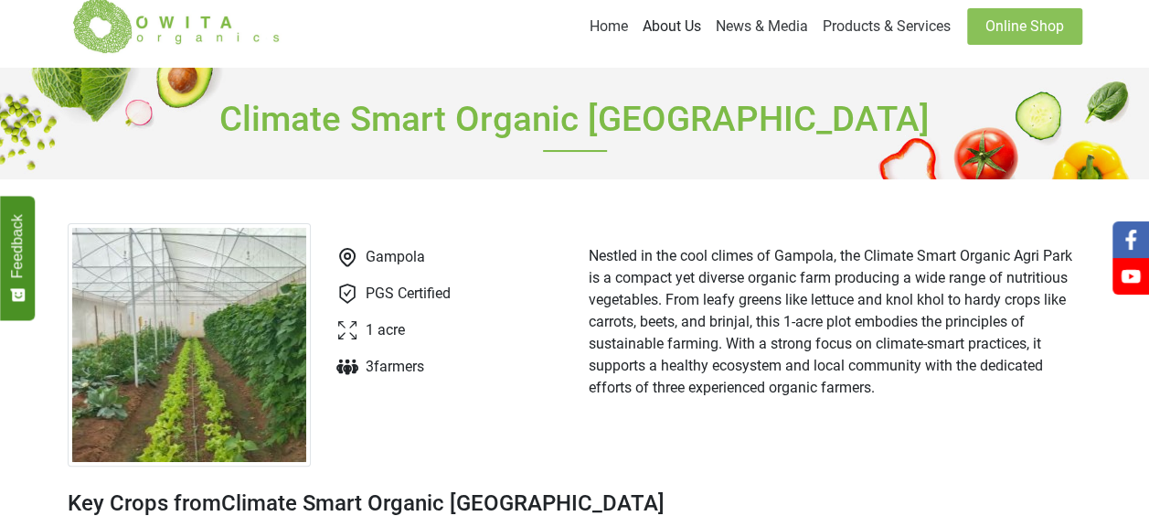
click at [667, 20] on link "About Us" at bounding box center [671, 26] width 73 height 37
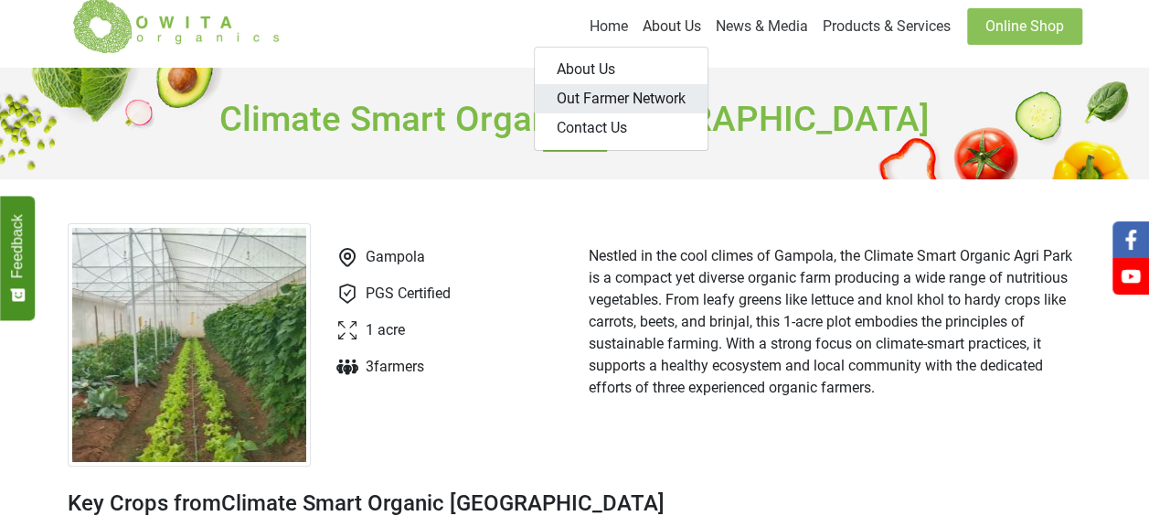
click at [589, 101] on link "Out Farmer Network" at bounding box center [621, 98] width 173 height 29
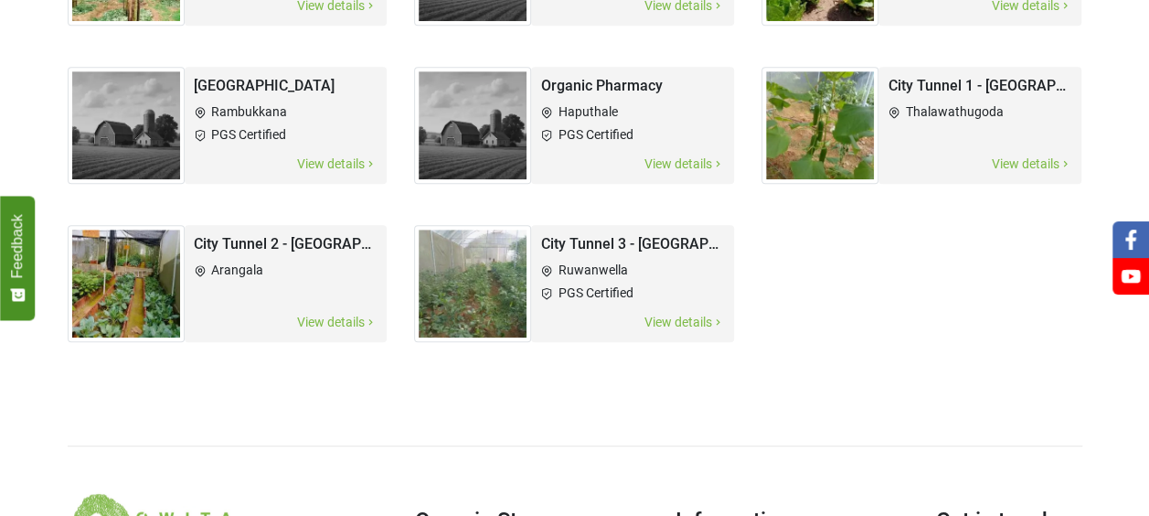
scroll to position [549, 0]
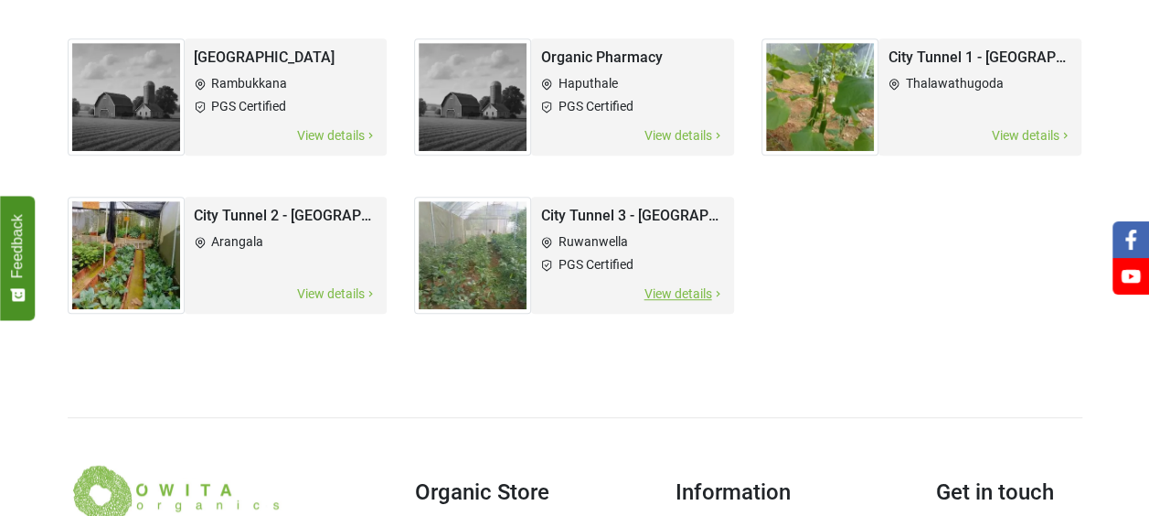
click at [453, 238] on img at bounding box center [472, 255] width 117 height 117
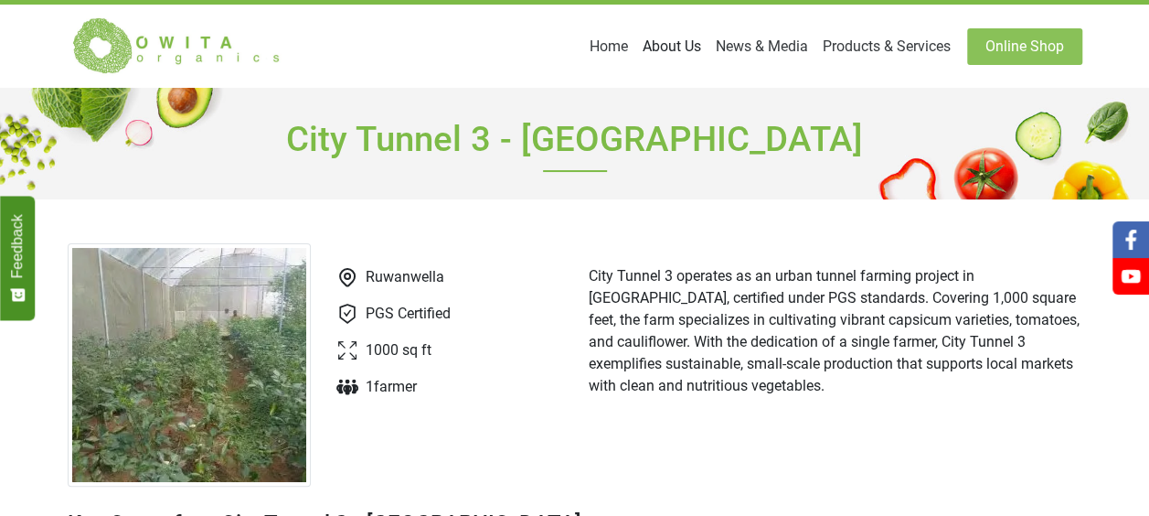
click at [687, 44] on link "About Us" at bounding box center [671, 46] width 73 height 37
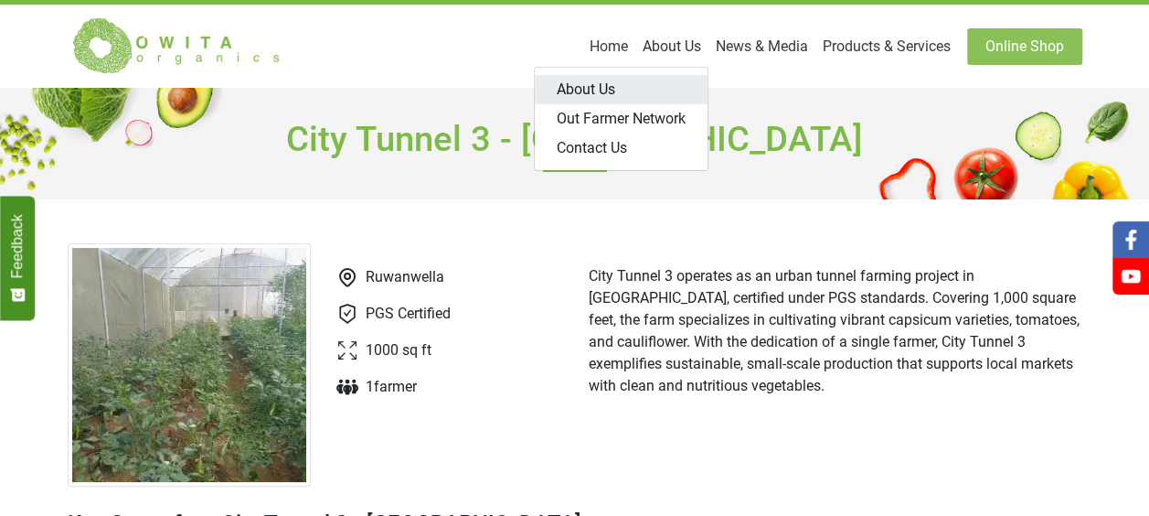
click at [635, 100] on link "About Us" at bounding box center [621, 89] width 173 height 29
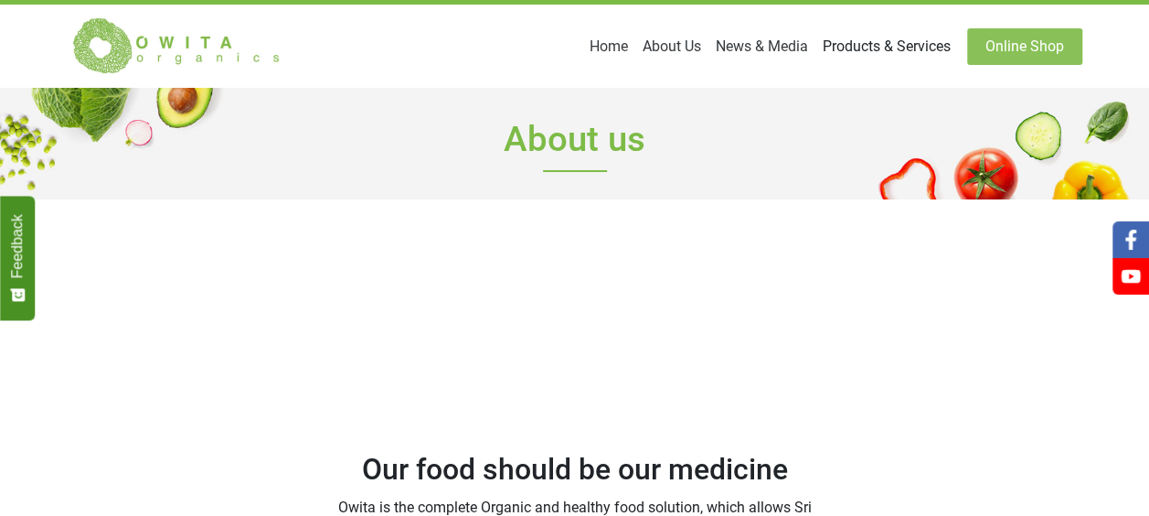
click at [855, 56] on link "Products & Services" at bounding box center [887, 46] width 143 height 37
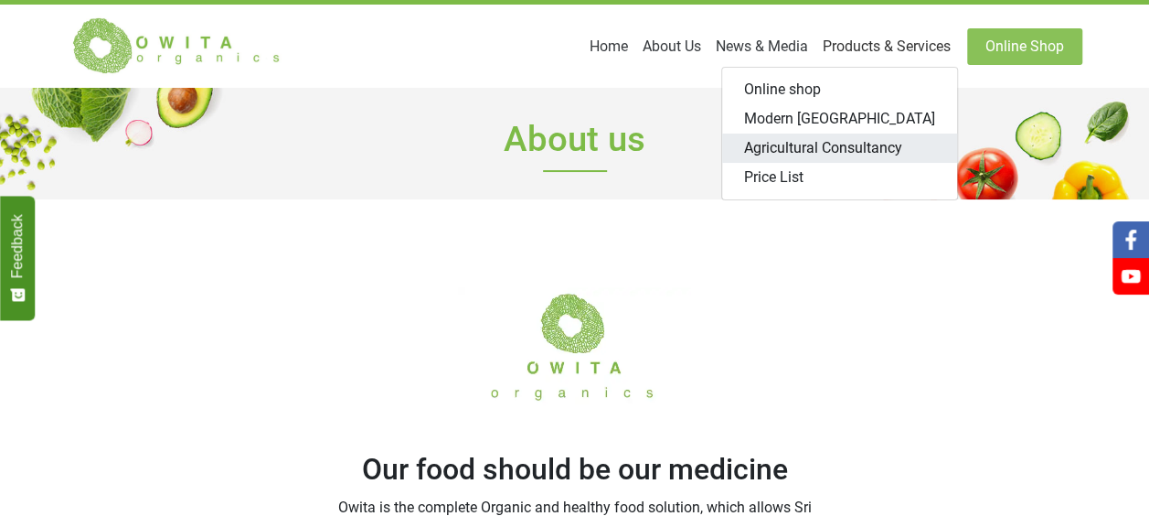
click at [887, 155] on link "Agricultural Consultancy" at bounding box center [839, 147] width 235 height 29
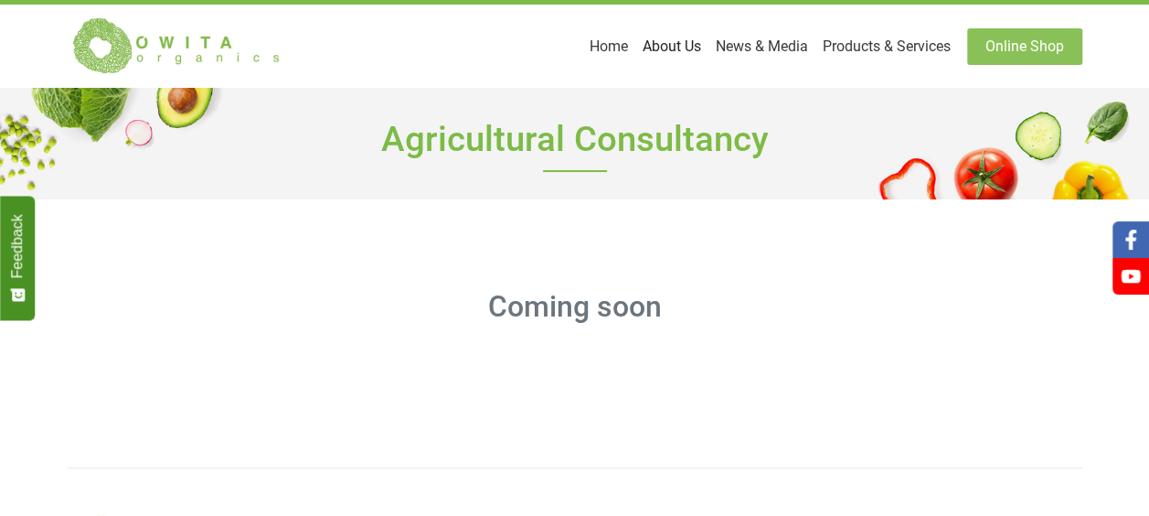
click at [650, 44] on link "About Us" at bounding box center [671, 46] width 73 height 37
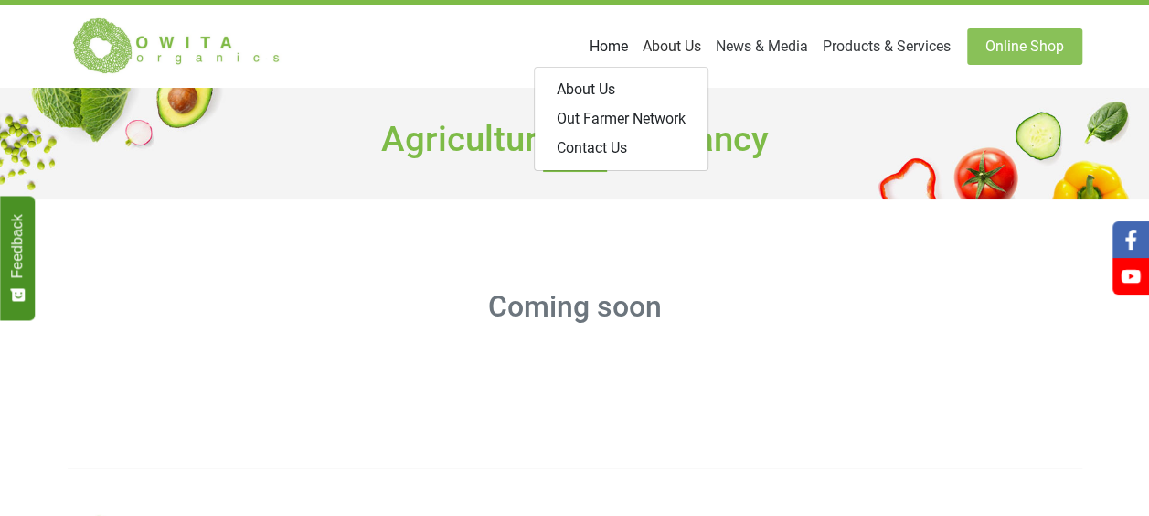
click at [582, 38] on link "Home" at bounding box center [608, 46] width 53 height 37
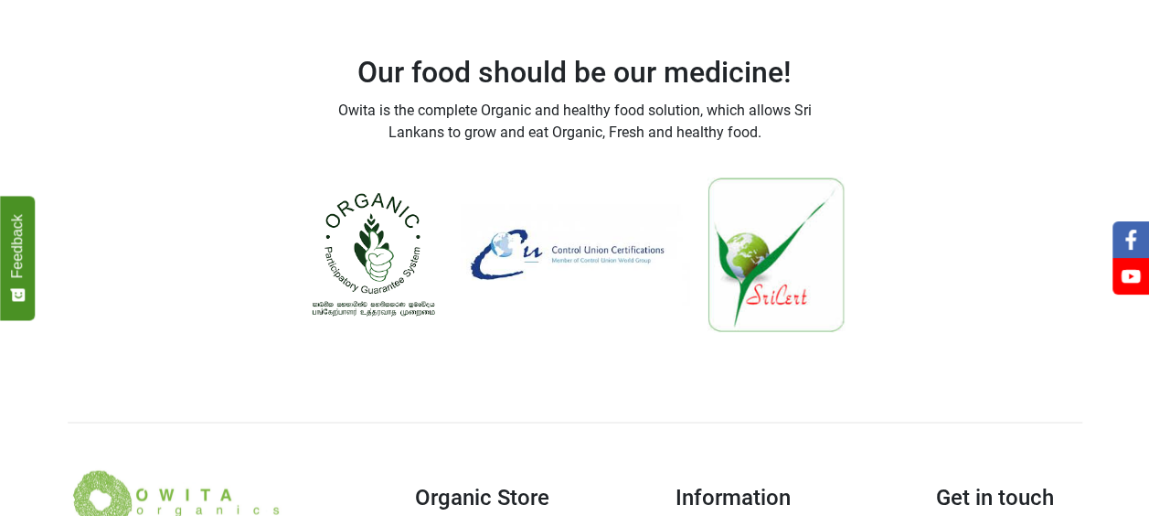
scroll to position [1554, 0]
drag, startPoint x: 357, startPoint y: 163, endPoint x: 468, endPoint y: 229, distance: 129.5
click at [468, 229] on div "Our food should be our medicine! Owita is the complete Organic and healthy food…" at bounding box center [575, 170] width 1042 height 411
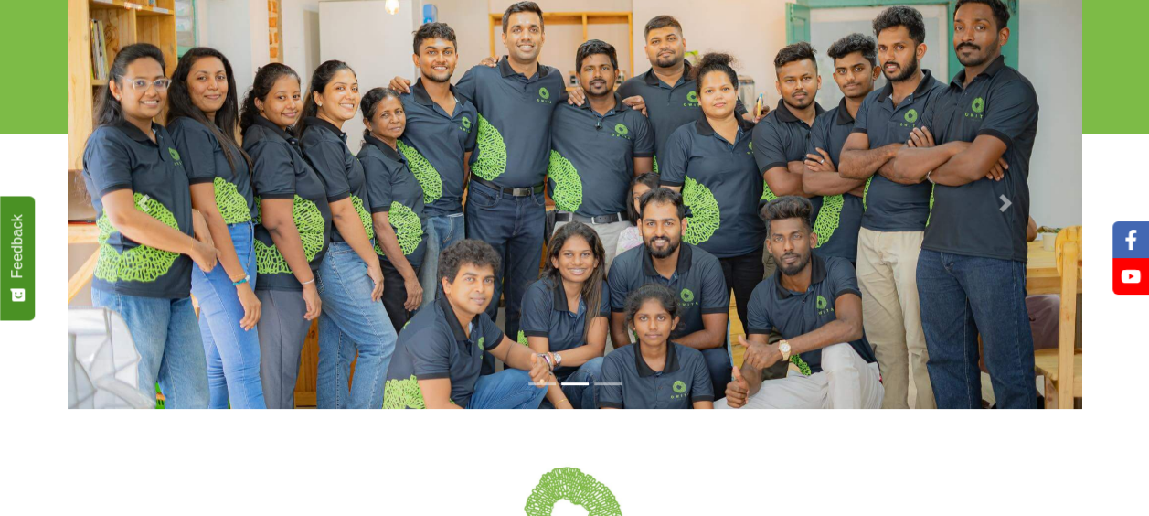
scroll to position [0, 0]
